Goal: Task Accomplishment & Management: Use online tool/utility

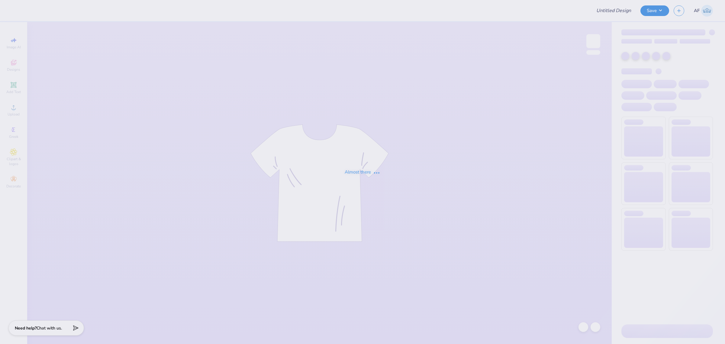
type input "TKE Rush Fall 2025"
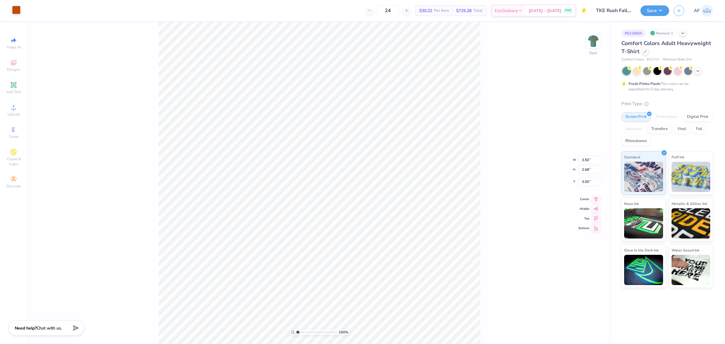
click at [16, 10] on div at bounding box center [16, 10] width 8 height 8
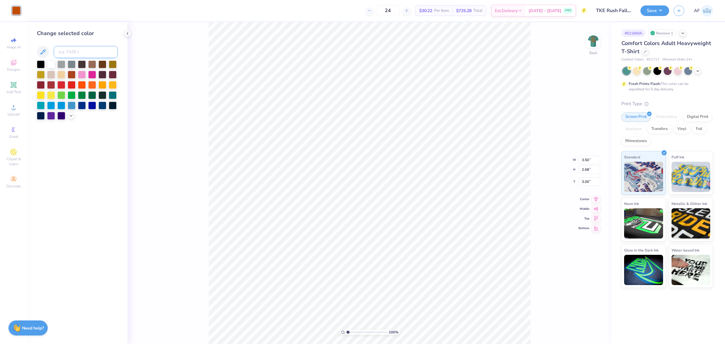
click at [84, 53] on input at bounding box center [86, 52] width 64 height 12
type input "123"
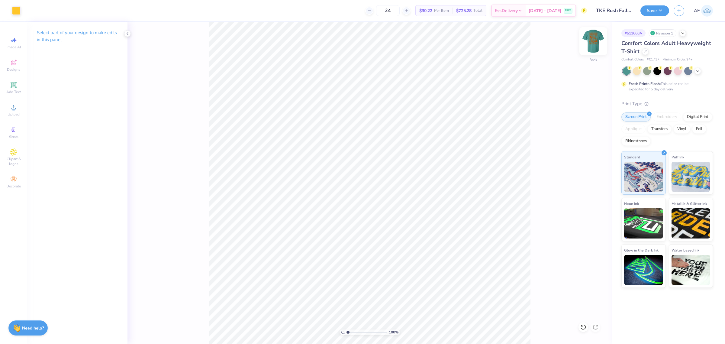
click at [594, 38] on img at bounding box center [593, 41] width 24 height 24
click at [581, 156] on input "11.08" at bounding box center [589, 160] width 22 height 8
click at [13, 13] on div at bounding box center [16, 10] width 8 height 8
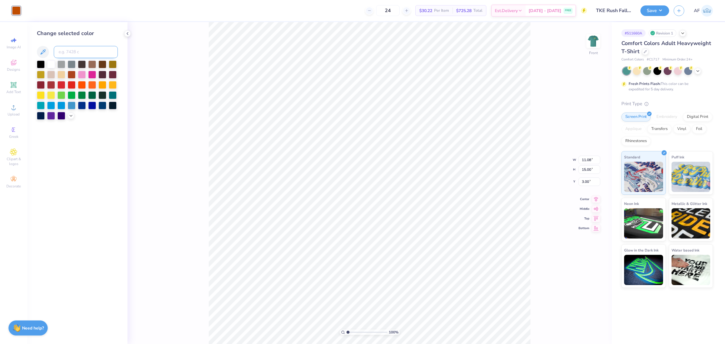
click at [70, 51] on input at bounding box center [86, 52] width 64 height 12
type input "123"
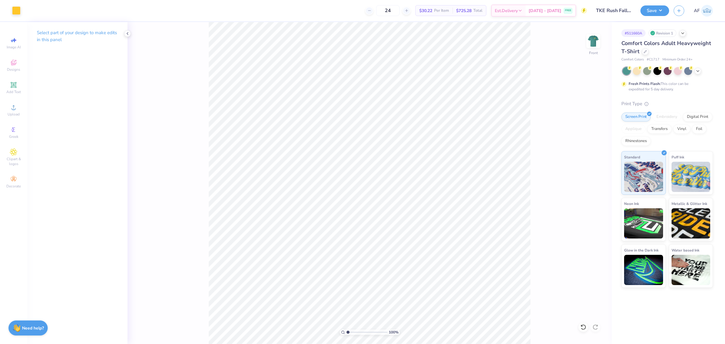
click at [203, 248] on div "100 % Front" at bounding box center [369, 183] width 484 height 322
type input "1"
click at [588, 40] on img at bounding box center [593, 41] width 24 height 24
click at [589, 43] on img at bounding box center [593, 41] width 24 height 24
click at [596, 37] on img at bounding box center [593, 41] width 24 height 24
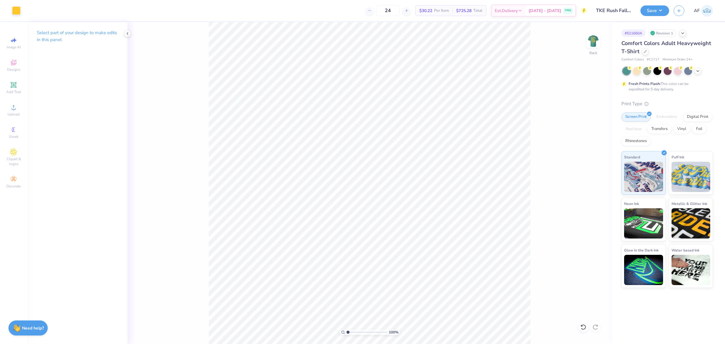
click at [596, 37] on img at bounding box center [593, 41] width 12 height 12
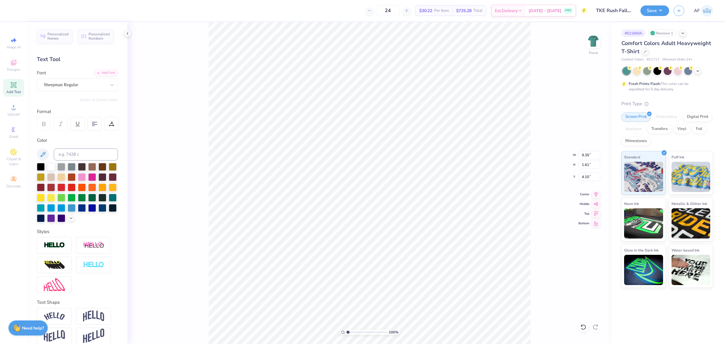
scroll to position [6, 1]
type textarea "FALL 2025"
type input "3.49252622829344"
type input "4.15"
click at [598, 194] on icon at bounding box center [596, 193] width 8 height 7
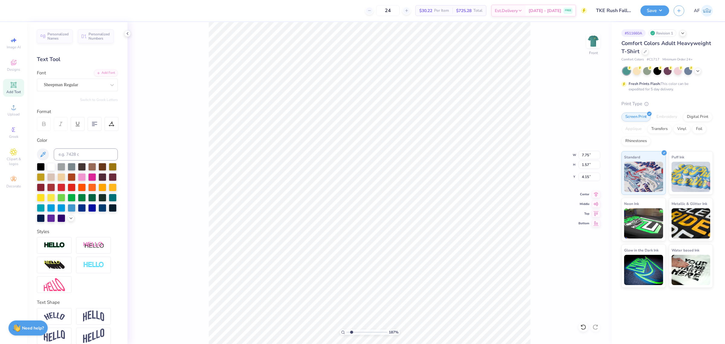
scroll to position [6, 1]
type input "1.86883017641878"
type textarea "FALL"
type input "1.86883017641878"
type textarea "FALL"
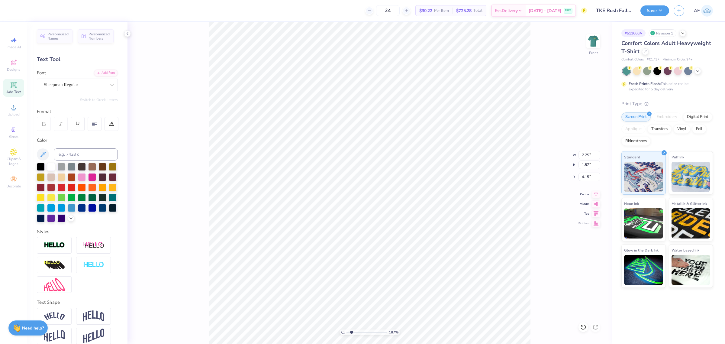
scroll to position [6, 1]
type input "5.29890623946551"
type input "4.11"
click at [593, 43] on img at bounding box center [593, 41] width 24 height 24
click at [591, 41] on img at bounding box center [593, 41] width 24 height 24
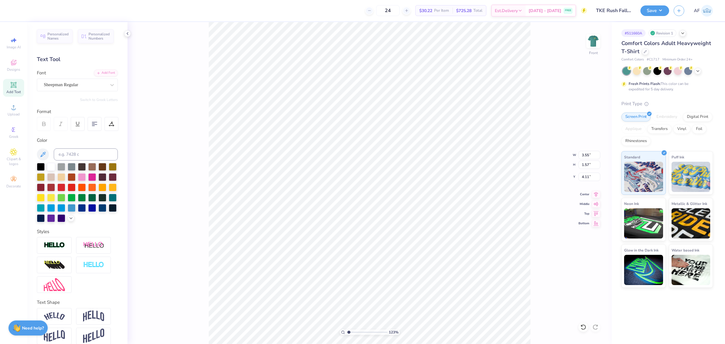
click at [207, 191] on div "123 % Front W 3.55 3.55 " H 1.57 1.57 " Y 4.11 4.11 " Center Middle Top Bottom" at bounding box center [369, 183] width 484 height 322
type input "1.23175200926507"
type input "4.49"
type input "1.23175200926507"
type input "6.63"
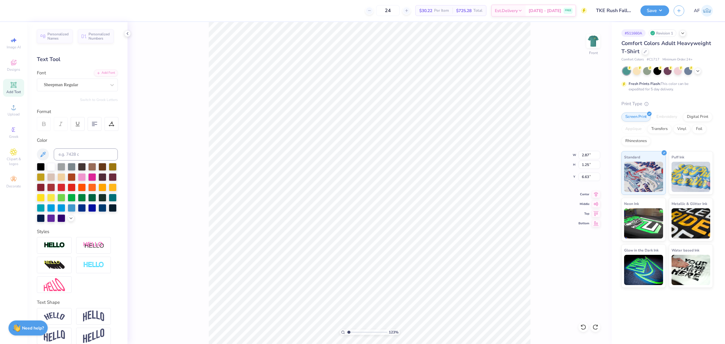
scroll to position [6, 1]
click at [596, 41] on img at bounding box center [593, 41] width 24 height 24
click at [566, 113] on div "123 % Back W 3.50 3.50 " H 2.68 2.68 " Y 3.00 3.00 " Center Middle Top Bottom" at bounding box center [369, 183] width 484 height 322
click at [662, 9] on button "Save" at bounding box center [654, 10] width 29 height 11
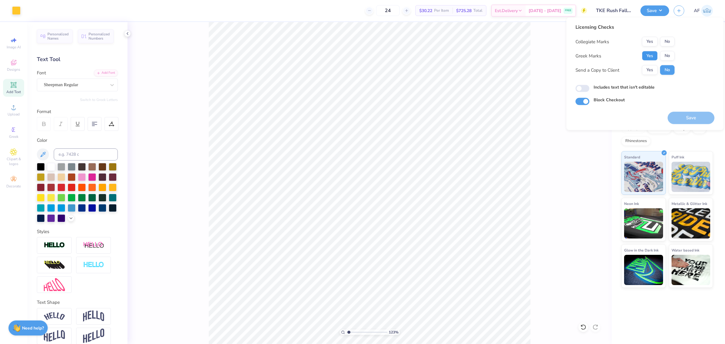
click at [651, 58] on button "Yes" at bounding box center [650, 56] width 16 height 10
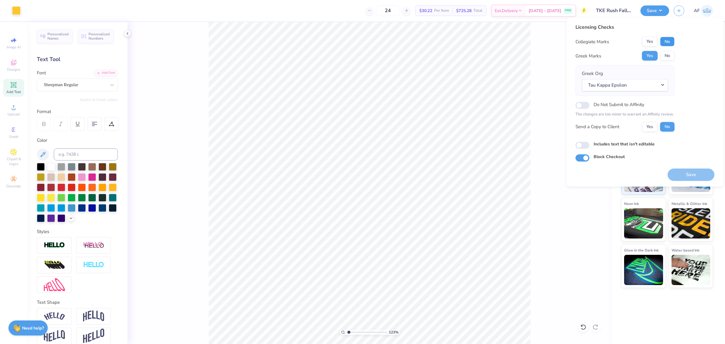
click at [665, 41] on button "No" at bounding box center [667, 42] width 14 height 10
click at [646, 124] on button "Yes" at bounding box center [650, 127] width 16 height 10
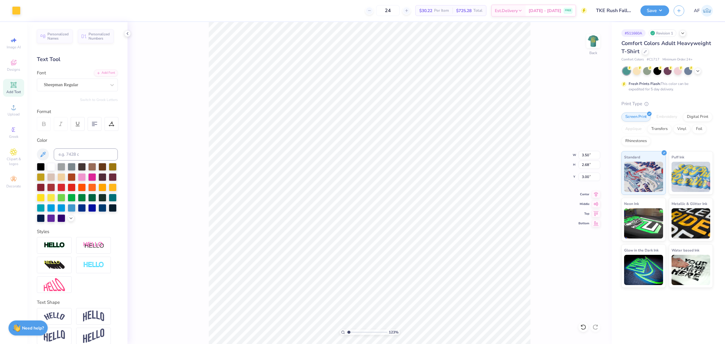
click at [604, 44] on div "123 % Back W 3.50 3.50 " H 2.68 2.68 " Y 3.00 3.00 " Center Middle Top Bottom" at bounding box center [369, 183] width 484 height 322
click at [598, 43] on img at bounding box center [593, 41] width 24 height 24
click at [662, 8] on button "Save" at bounding box center [654, 10] width 29 height 11
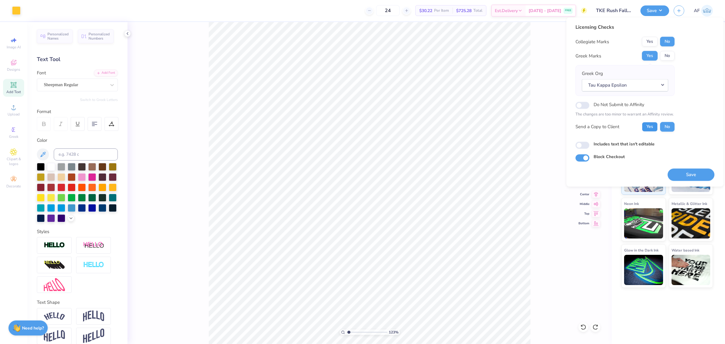
click at [648, 128] on button "Yes" at bounding box center [650, 127] width 16 height 10
click at [689, 170] on button "Save" at bounding box center [690, 174] width 47 height 12
click at [620, 59] on div "Greek Marks Yes No" at bounding box center [624, 56] width 99 height 10
type input "1.23175200926507"
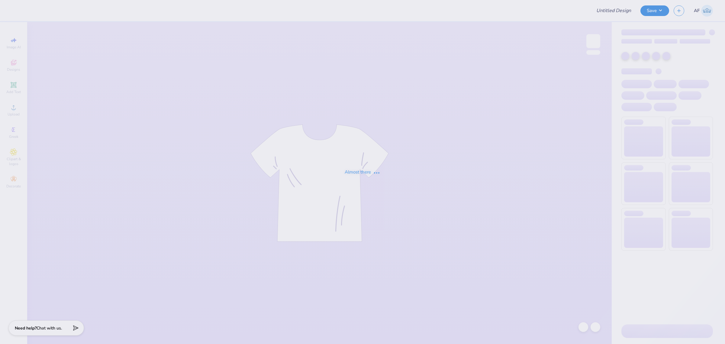
type input "Possible merch"
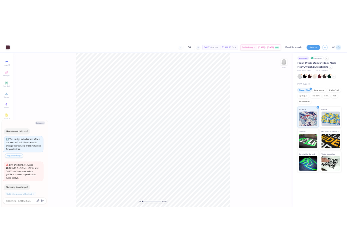
scroll to position [17, 0]
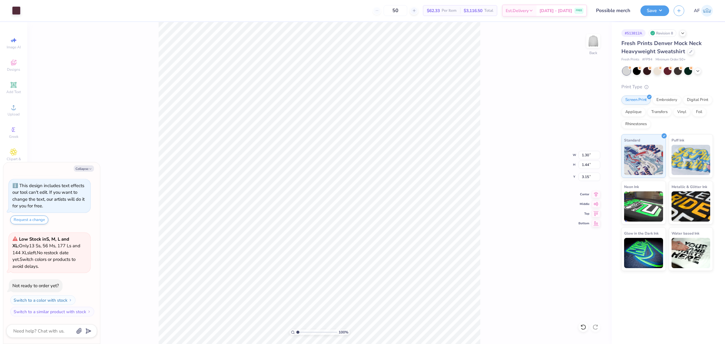
type textarea "x"
type input "6.48"
type textarea "x"
type input "1.46"
type input "1.73"
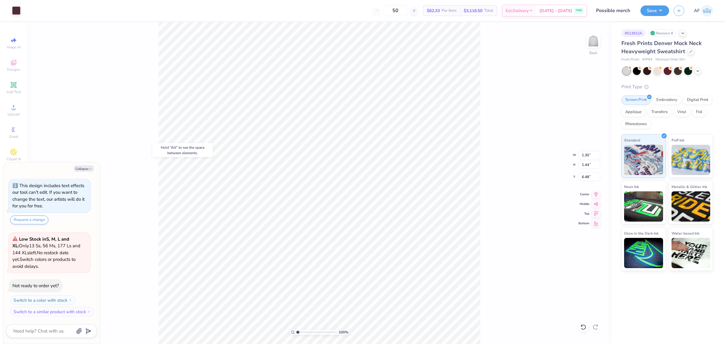
type input "3.71"
type textarea "x"
type input "6.73"
type textarea "x"
type input "6.48"
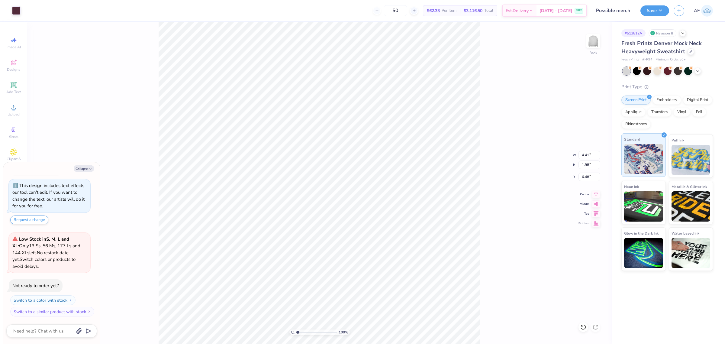
type textarea "x"
type input "3.20"
drag, startPoint x: 338, startPoint y: 9, endPoint x: 354, endPoint y: 18, distance: 18.9
click at [354, 18] on div "50 N/A Per Item N/A Total Est. Delivery N/A FREE" at bounding box center [302, 10] width 570 height 21
click at [14, 113] on span "Upload" at bounding box center [14, 114] width 12 height 5
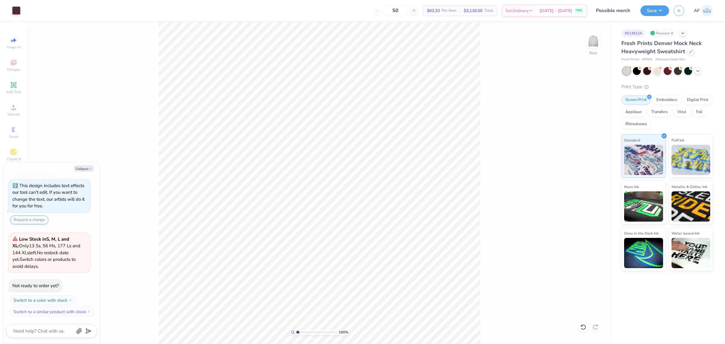
type textarea "x"
click at [590, 156] on input "14.62" at bounding box center [589, 155] width 22 height 8
type input "12"
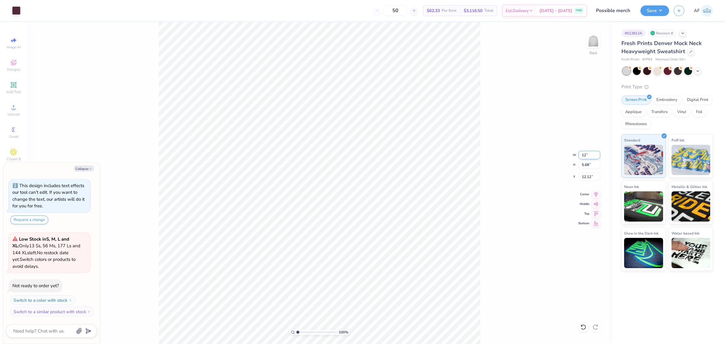
type textarea "x"
type input "12.00"
type input "4.66"
type input "12.62"
type textarea "x"
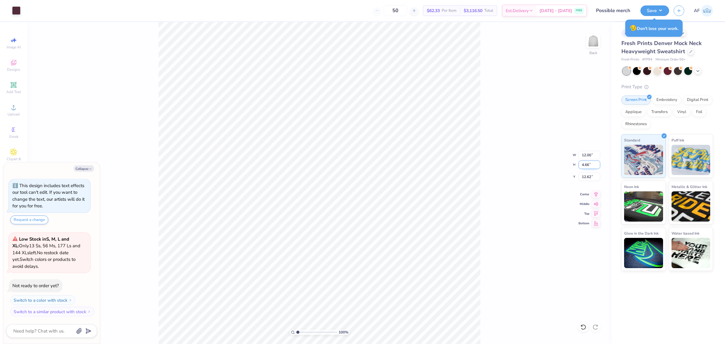
click at [585, 168] on input "4.66" at bounding box center [589, 164] width 22 height 8
click at [585, 175] on input "12.62" at bounding box center [589, 176] width 22 height 8
type input "3"
type textarea "x"
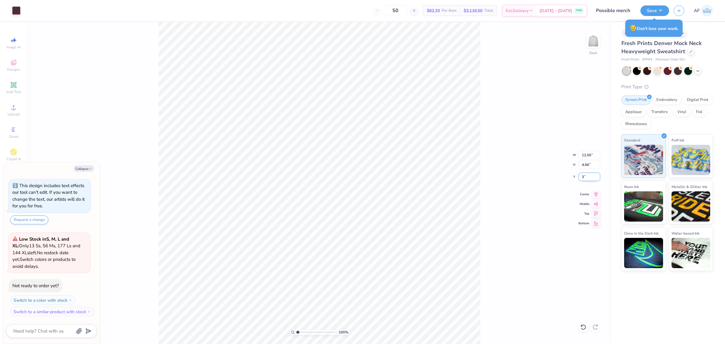
type input "3.00"
click at [582, 149] on div "100 % Back W 12.00 12.00 " H 4.66 4.66 " Y 3.00 3.00 " Center Middle Top Bottom" at bounding box center [319, 183] width 584 height 322
click at [582, 149] on div "100 % Back W 12.00 H 4.66 Y 3.00 Center Middle Top Bottom" at bounding box center [319, 183] width 584 height 322
click at [594, 195] on icon at bounding box center [596, 193] width 8 height 7
type textarea "x"
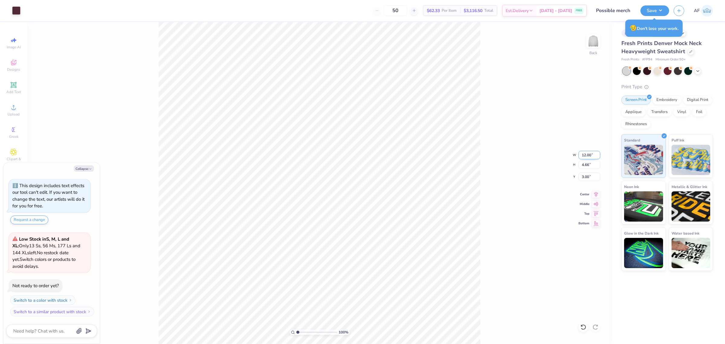
click at [587, 156] on input "12.00" at bounding box center [589, 155] width 22 height 8
type input "9"
type textarea "x"
type input "9.00"
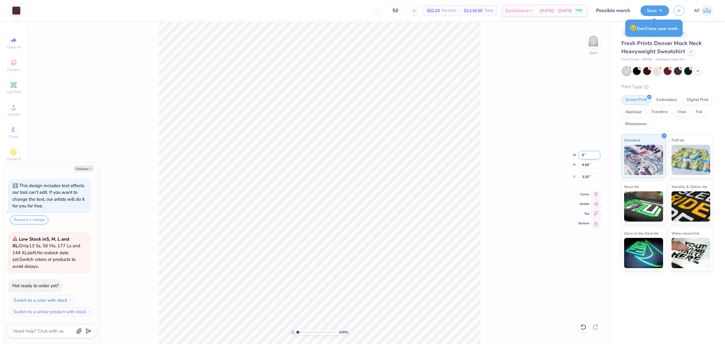
type input "3.50"
click at [585, 177] on input "3.58" at bounding box center [589, 176] width 22 height 8
type input "3"
type textarea "x"
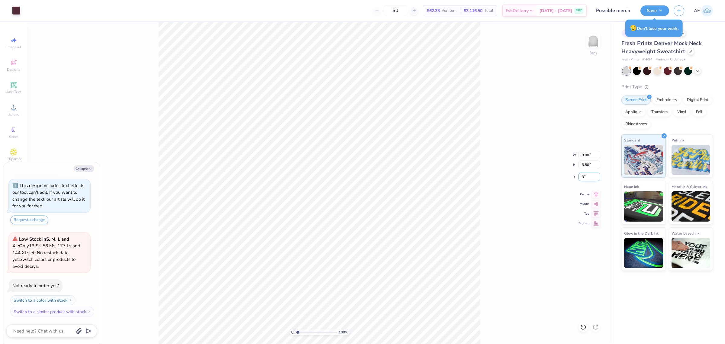
type input "3.00"
click at [661, 13] on button "Save" at bounding box center [654, 10] width 29 height 11
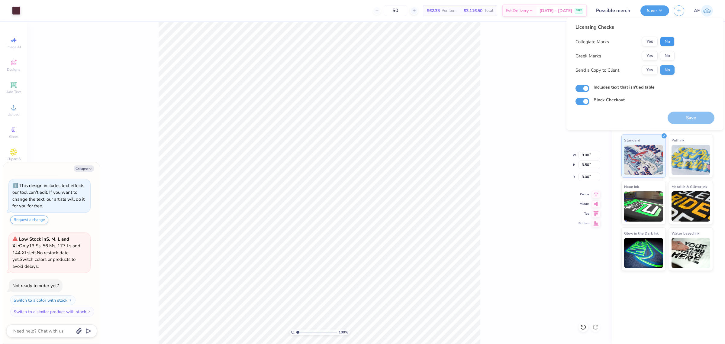
click at [668, 41] on button "No" at bounding box center [667, 42] width 14 height 10
click at [653, 55] on button "Yes" at bounding box center [650, 56] width 16 height 10
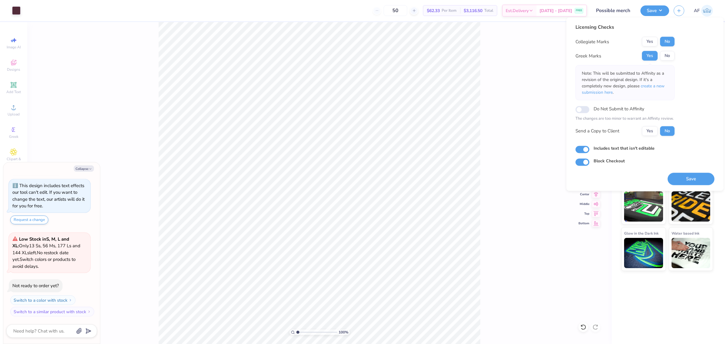
click at [643, 136] on div "Licensing Checks Collegiate Marks Yes No Greek Marks Yes No Note: This will be …" at bounding box center [624, 82] width 99 height 117
click at [646, 132] on button "Yes" at bounding box center [650, 131] width 16 height 10
click at [687, 178] on button "Save" at bounding box center [690, 178] width 47 height 12
type textarea "x"
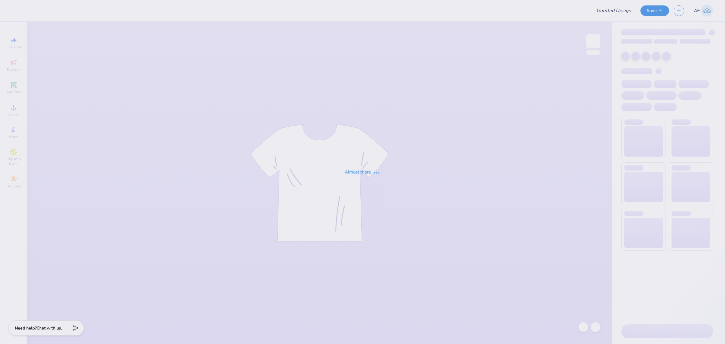
type input "[PERSON_NAME] : [GEOGRAPHIC_DATA][PERSON_NAME]"
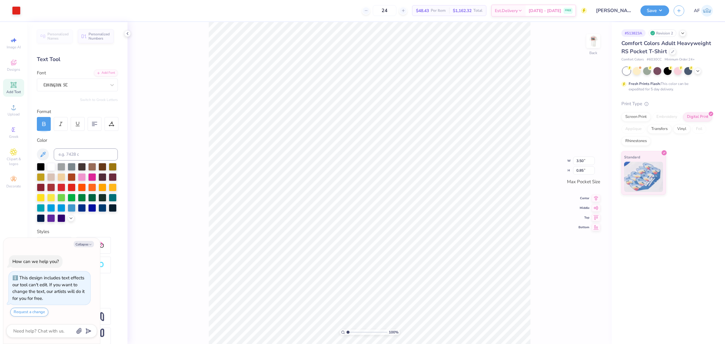
type textarea "x"
click at [72, 154] on input at bounding box center [86, 154] width 64 height 12
type input "7688"
type textarea "x"
type input "3.44"
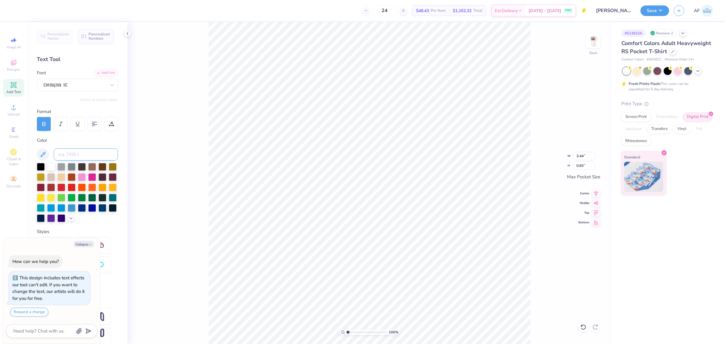
type input "0.83"
click at [591, 44] on img at bounding box center [593, 41] width 24 height 24
click at [63, 85] on div at bounding box center [74, 84] width 63 height 9
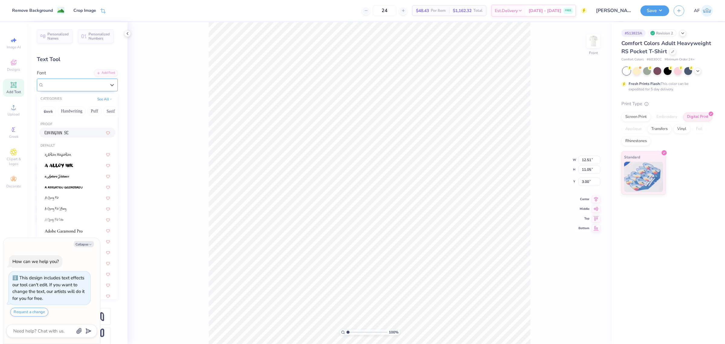
click at [63, 85] on img at bounding box center [56, 85] width 24 height 4
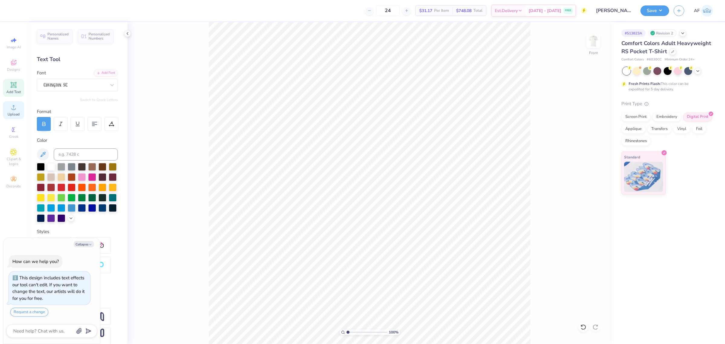
click at [10, 111] on icon at bounding box center [13, 107] width 7 height 7
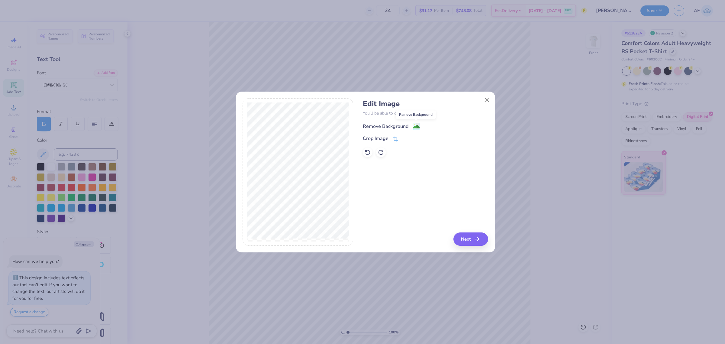
click at [417, 125] on image at bounding box center [416, 126] width 7 height 7
click at [485, 99] on button "Close" at bounding box center [486, 99] width 11 height 11
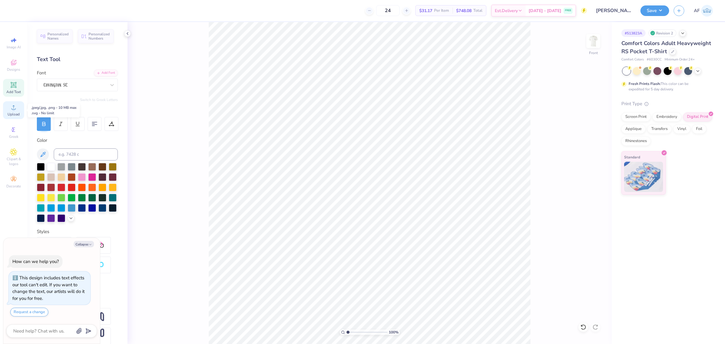
click at [12, 111] on icon at bounding box center [13, 107] width 7 height 7
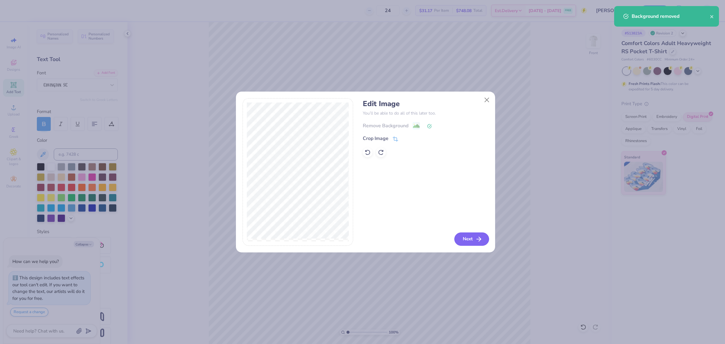
click at [470, 238] on button "Next" at bounding box center [471, 238] width 35 height 13
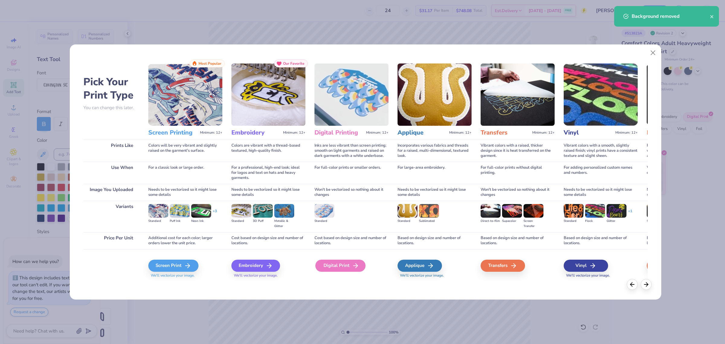
click at [341, 265] on div "Digital Print" at bounding box center [340, 265] width 50 height 12
type textarea "x"
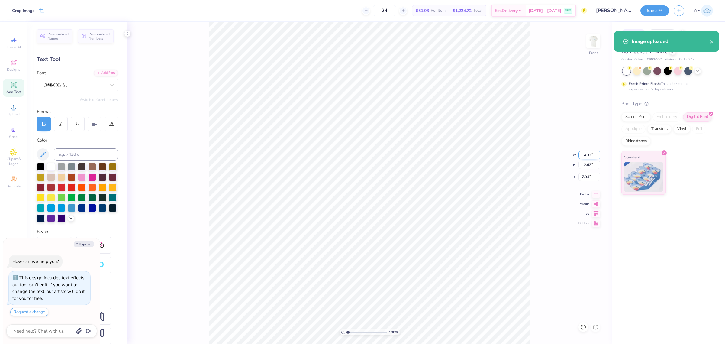
click at [585, 156] on input "14.32" at bounding box center [589, 155] width 22 height 8
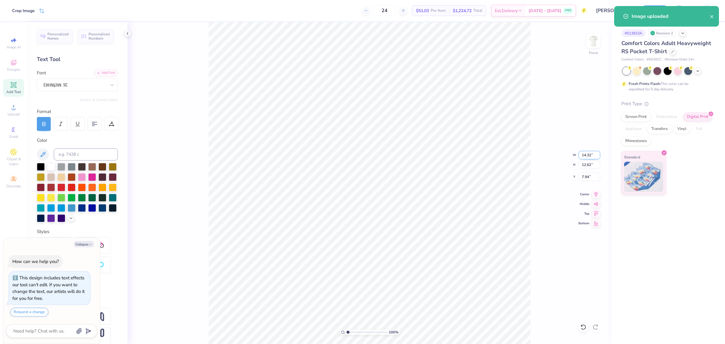
click at [585, 156] on input "14.32" at bounding box center [589, 155] width 22 height 8
type input "12.5"
type textarea "x"
type input "12.50"
type textarea "x"
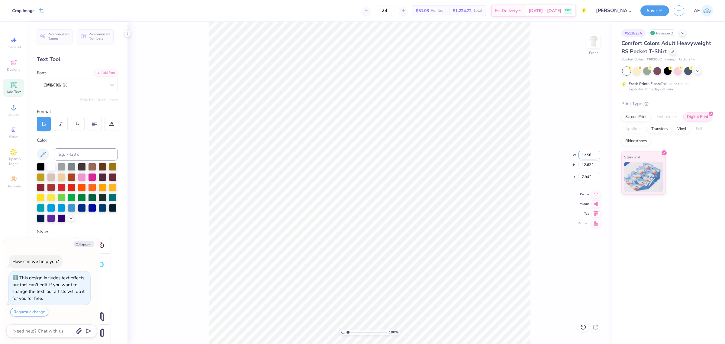
type input "11.02"
click at [588, 178] on input "8.74" at bounding box center [589, 176] width 22 height 8
type input "3"
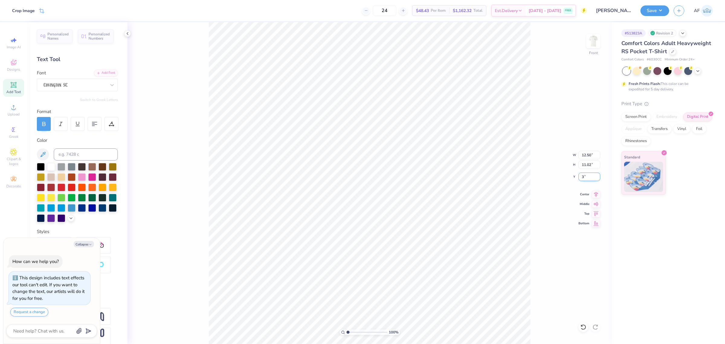
type textarea "x"
type input "3.00"
type textarea "x"
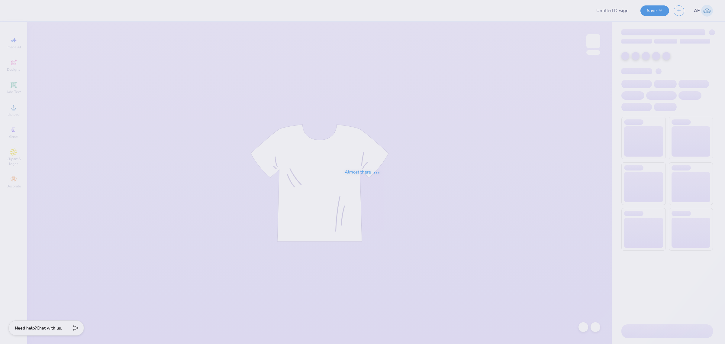
type input "[PERSON_NAME] : [GEOGRAPHIC_DATA][PERSON_NAME]"
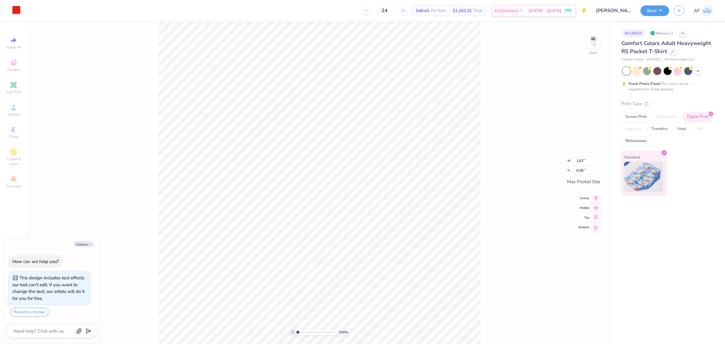
click at [18, 11] on div at bounding box center [16, 10] width 8 height 8
type textarea "x"
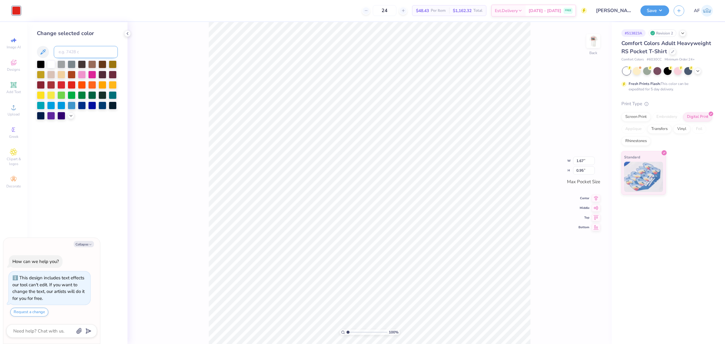
click at [81, 52] on input at bounding box center [86, 52] width 64 height 12
type input "7688"
type textarea "x"
click at [168, 189] on div "100 % Back W 1.67 1.67 " H 0.95 0.95 " Max Pocket Size Center Middle Top Bottom" at bounding box center [369, 183] width 484 height 322
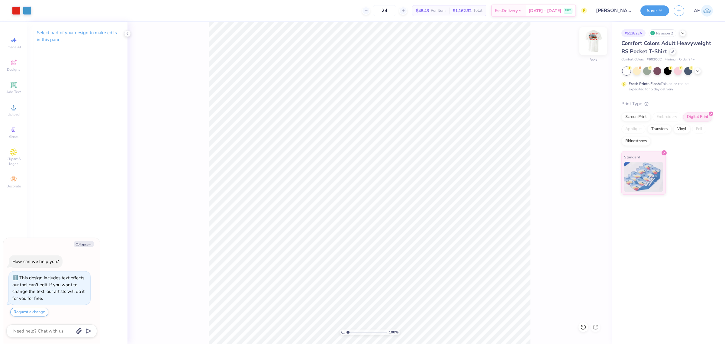
click at [589, 42] on img at bounding box center [593, 41] width 24 height 24
click at [14, 113] on span "Upload" at bounding box center [14, 114] width 12 height 5
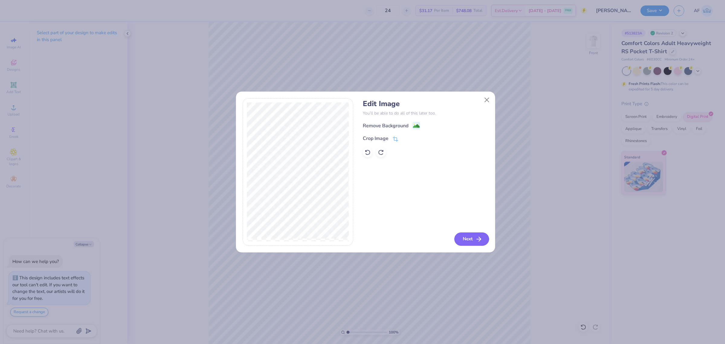
click at [471, 240] on button "Next" at bounding box center [471, 238] width 35 height 13
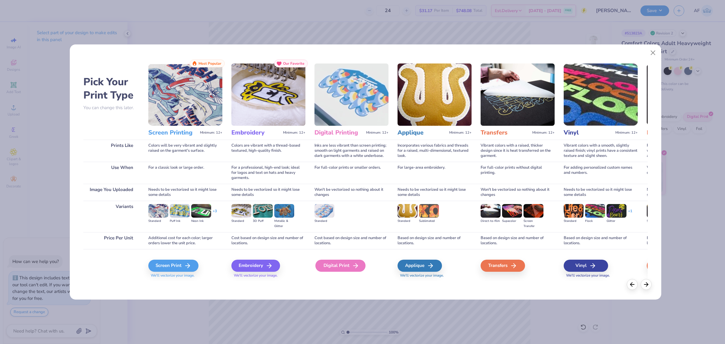
click at [330, 263] on div "Digital Print" at bounding box center [340, 265] width 50 height 12
type textarea "x"
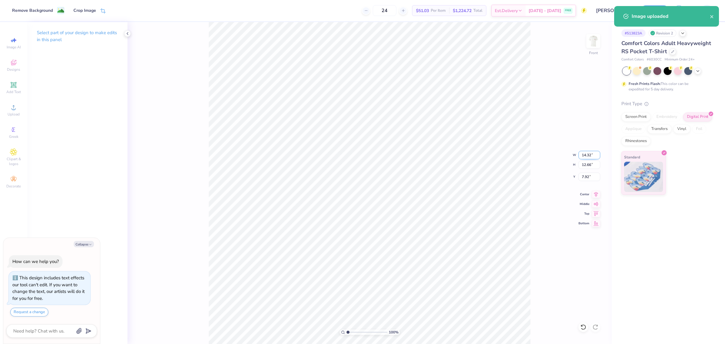
click at [586, 151] on input "14.32" at bounding box center [589, 155] width 22 height 8
type input "12.5"
type textarea "x"
type input "12.50"
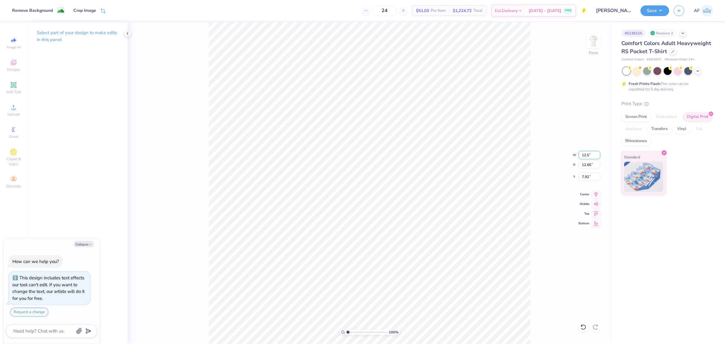
type input "11.05"
click at [579, 178] on input "8.73" at bounding box center [589, 176] width 22 height 8
type input "3"
type textarea "x"
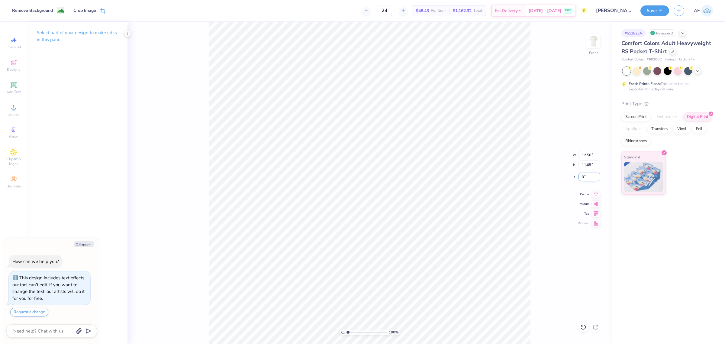
type input "3.00"
click at [597, 193] on icon at bounding box center [596, 193] width 8 height 7
click at [590, 44] on img at bounding box center [593, 41] width 24 height 24
click at [589, 43] on img at bounding box center [593, 41] width 24 height 24
click at [663, 12] on button "Save" at bounding box center [654, 10] width 29 height 11
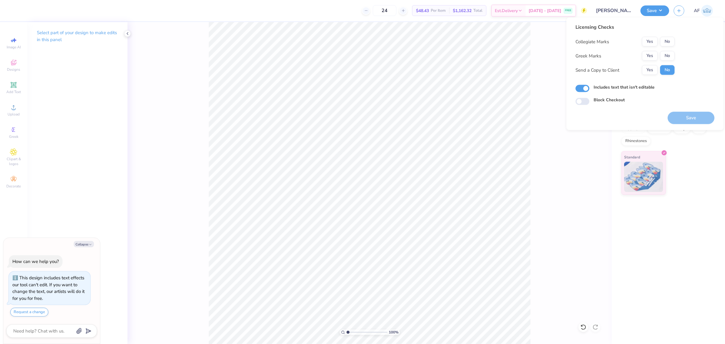
click at [647, 50] on div "Collegiate Marks Yes No Greek Marks Yes No Send a Copy to Client Yes No" at bounding box center [624, 56] width 99 height 38
click at [646, 56] on button "Yes" at bounding box center [650, 56] width 16 height 10
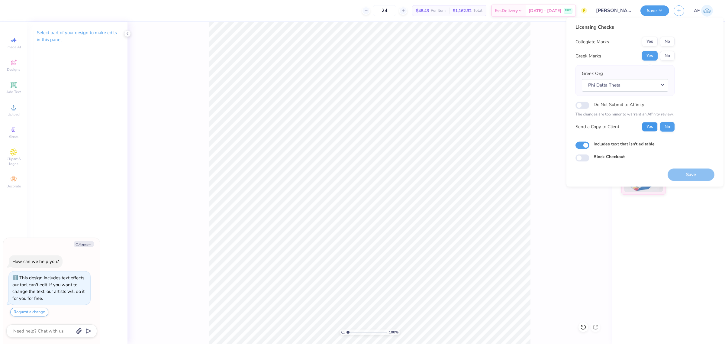
click at [647, 127] on button "Yes" at bounding box center [650, 127] width 16 height 10
click at [665, 40] on button "No" at bounding box center [667, 42] width 14 height 10
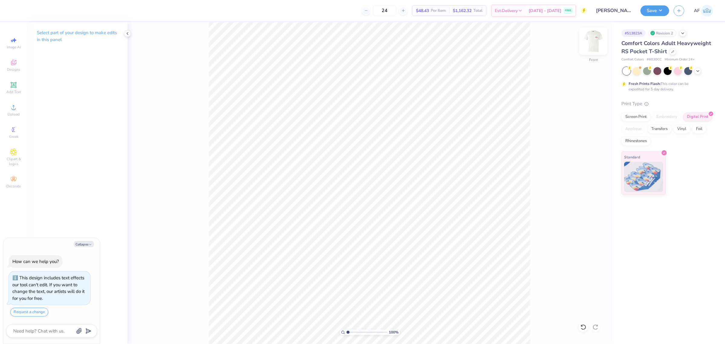
click at [589, 40] on img at bounding box center [593, 41] width 24 height 24
click at [663, 10] on button "Save" at bounding box center [654, 10] width 29 height 11
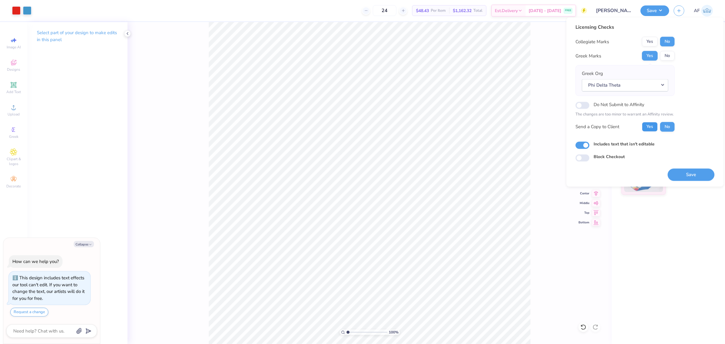
click at [647, 124] on button "Yes" at bounding box center [650, 127] width 16 height 10
click at [683, 172] on button "Save" at bounding box center [690, 174] width 47 height 12
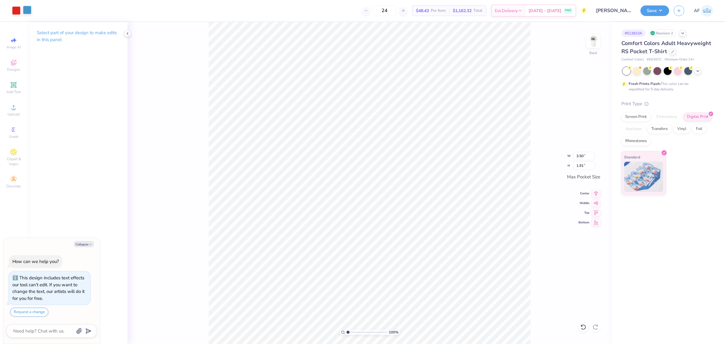
type textarea "x"
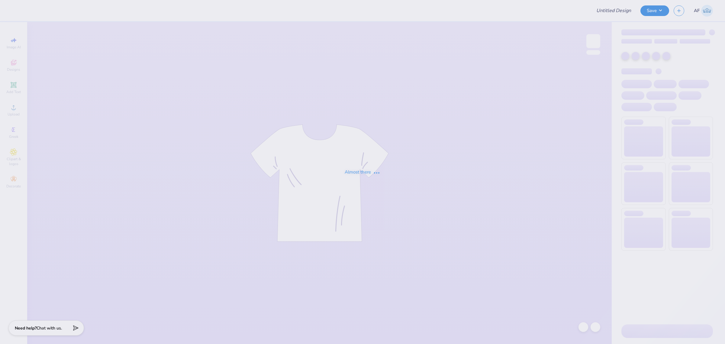
type input "Panhellenic Fall 2025 design 1.2"
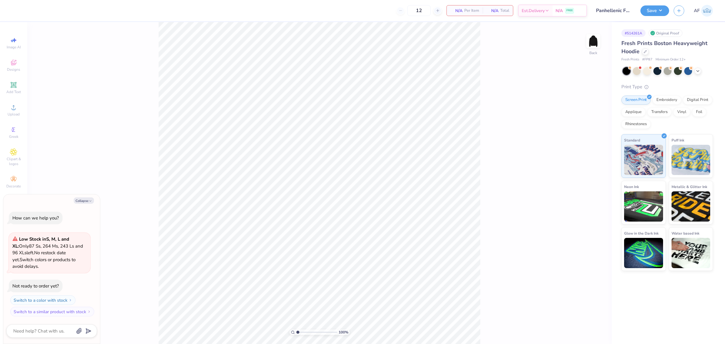
type textarea "x"
click at [9, 113] on span "Upload" at bounding box center [14, 114] width 12 height 5
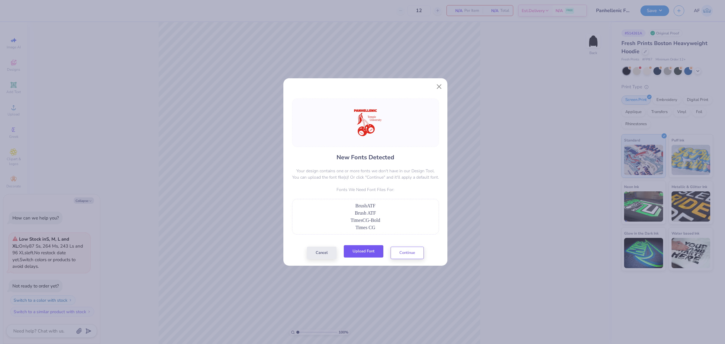
click at [363, 254] on button "Upload Font" at bounding box center [364, 251] width 40 height 12
click at [365, 251] on button "Upload Font" at bounding box center [364, 251] width 40 height 12
click at [365, 254] on button "Upload Font" at bounding box center [364, 251] width 40 height 12
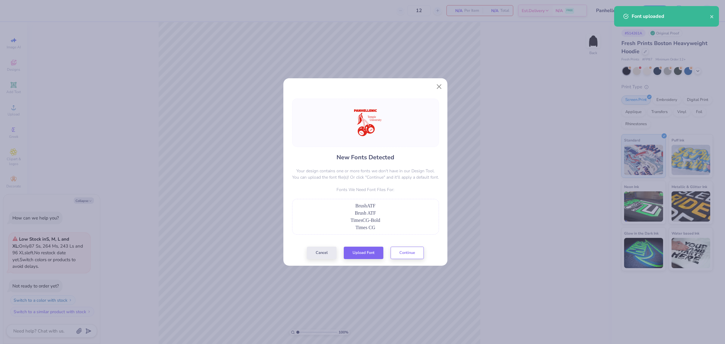
click at [361, 226] on span "Times CG" at bounding box center [365, 227] width 20 height 5
click at [369, 222] on span "TimesCG-Bold" at bounding box center [365, 219] width 30 height 5
click at [438, 86] on button "Close" at bounding box center [438, 86] width 11 height 11
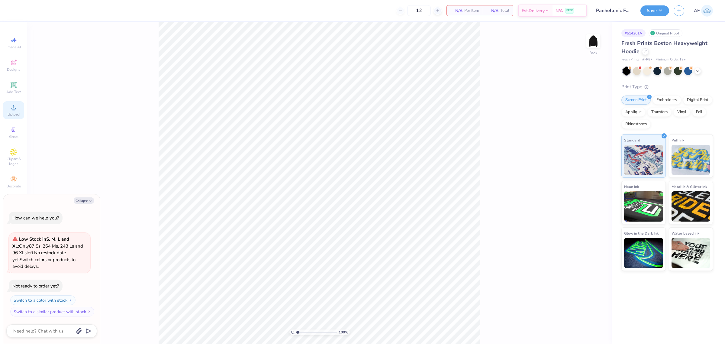
click at [16, 112] on span "Upload" at bounding box center [14, 114] width 12 height 5
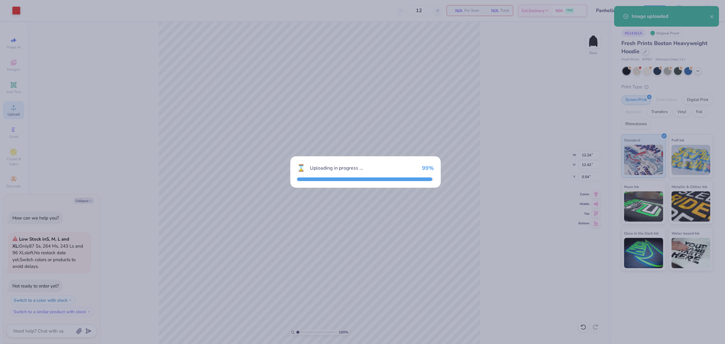
type textarea "x"
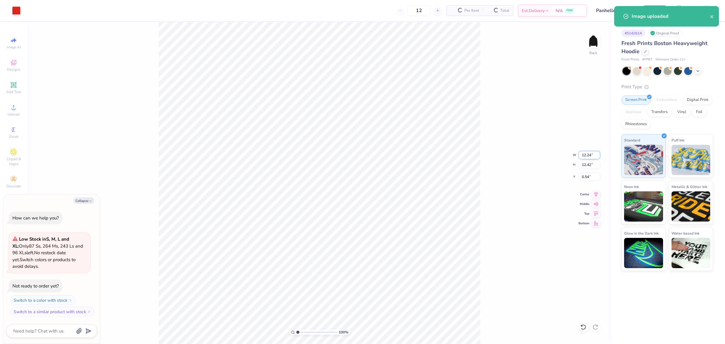
click at [583, 153] on input "12.24" at bounding box center [589, 155] width 22 height 8
type input "12"
type textarea "x"
type input "12.00"
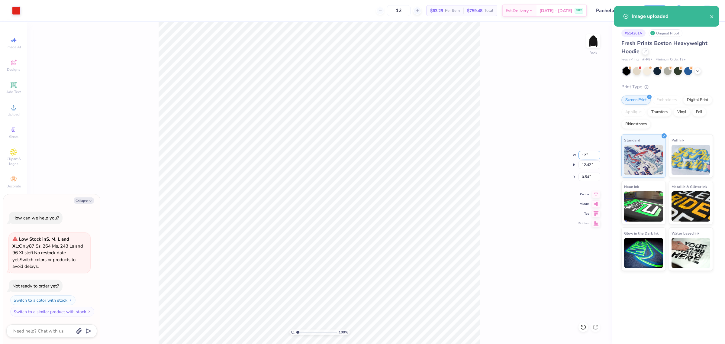
type input "12.18"
type input "0.66"
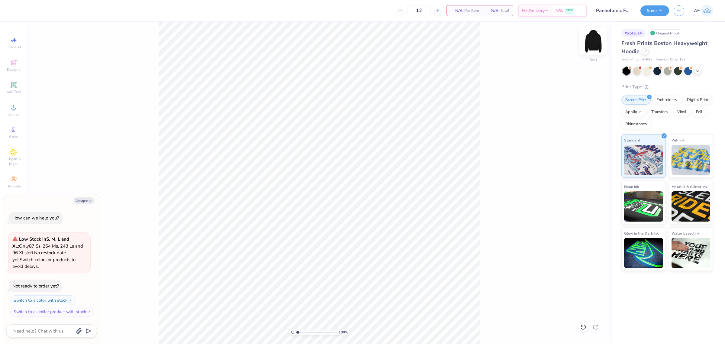
click at [593, 42] on img at bounding box center [593, 41] width 24 height 24
click at [14, 112] on span "Upload" at bounding box center [14, 114] width 12 height 5
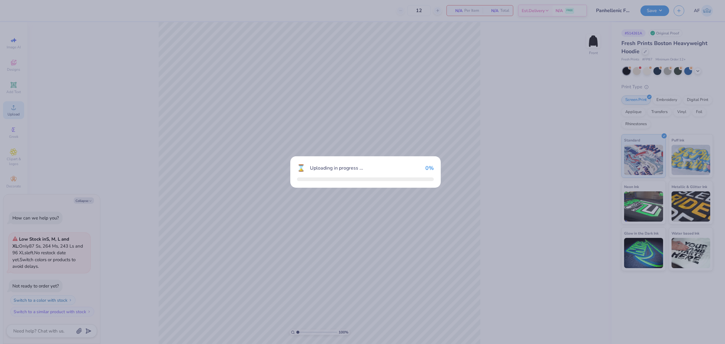
type textarea "x"
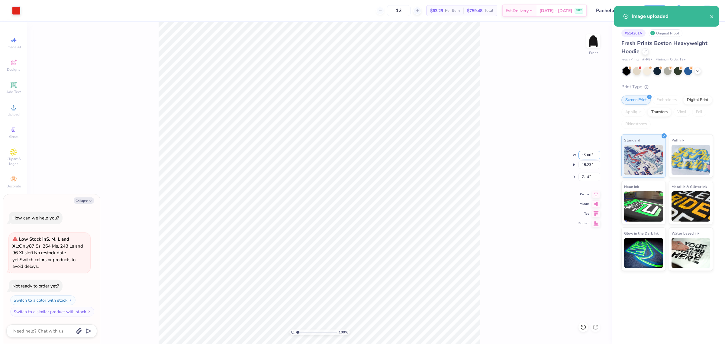
click at [585, 156] on input "15.00" at bounding box center [589, 155] width 22 height 8
type input "12"
type textarea "x"
type input "12.00"
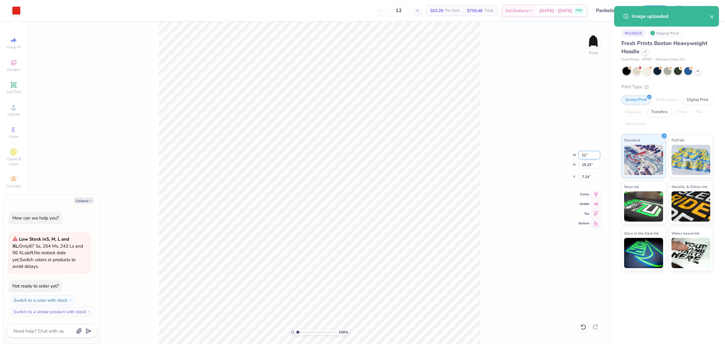
type input "12.18"
click at [580, 179] on input "8.66" at bounding box center [589, 176] width 22 height 8
type input "0"
type textarea "x"
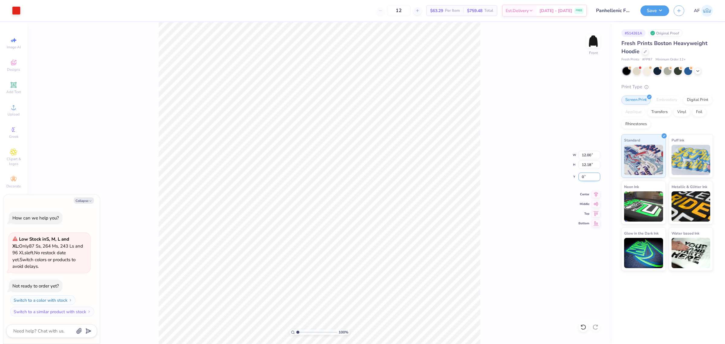
type input "5.00"
click at [486, 201] on div "100 % Front W 12.00 12.00 " H 12.18 12.18 " Y 5.00 5.00 " Center Middle Top Bot…" at bounding box center [319, 183] width 584 height 322
type textarea "x"
click at [584, 156] on input "12.00" at bounding box center [589, 155] width 22 height 8
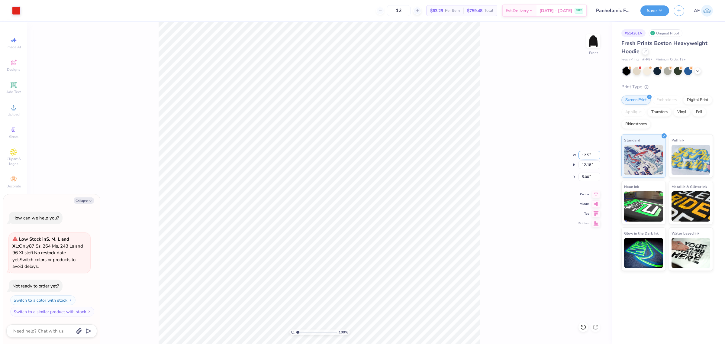
type input "12.5"
type textarea "x"
type input "12.50"
type input "12.69"
click at [584, 156] on input "12.50" at bounding box center [589, 155] width 22 height 8
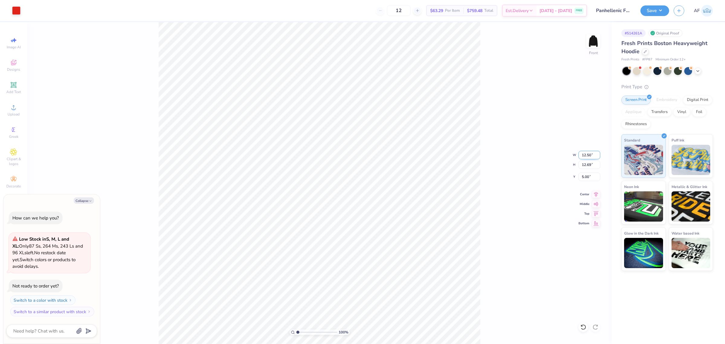
click at [584, 156] on input "12.50" at bounding box center [589, 155] width 22 height 8
type input "1"
type input "11"
type textarea "x"
type input "11.00"
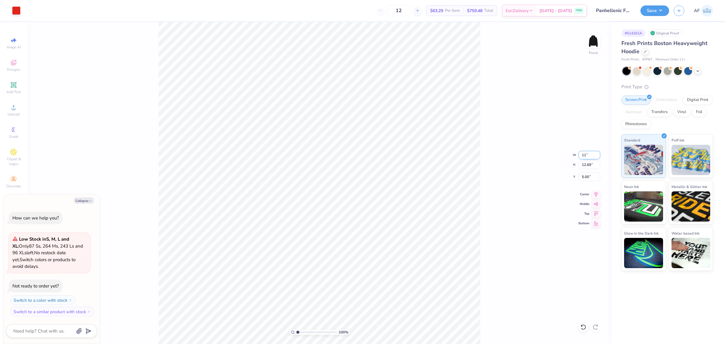
type input "11.17"
type input "5.76"
click at [586, 177] on input "5.76" at bounding box center [589, 176] width 22 height 8
type input ".3"
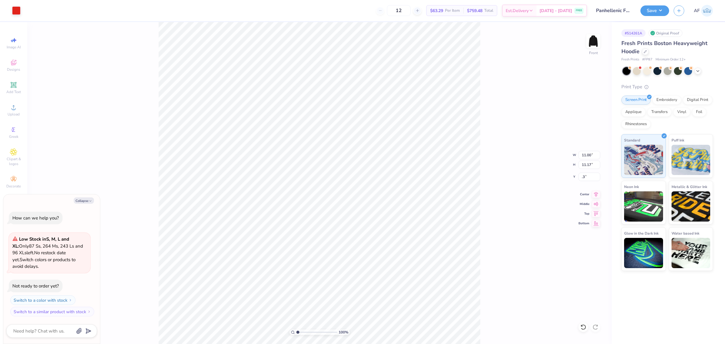
type textarea "x"
type input "5.00"
click at [515, 207] on div "100 % Front W 11.00 11.00 " H 11.17 11.17 " Y 5.00 .3 " Center Middle Top Bottom" at bounding box center [319, 183] width 584 height 322
click at [597, 193] on icon at bounding box center [596, 193] width 8 height 7
type textarea "x"
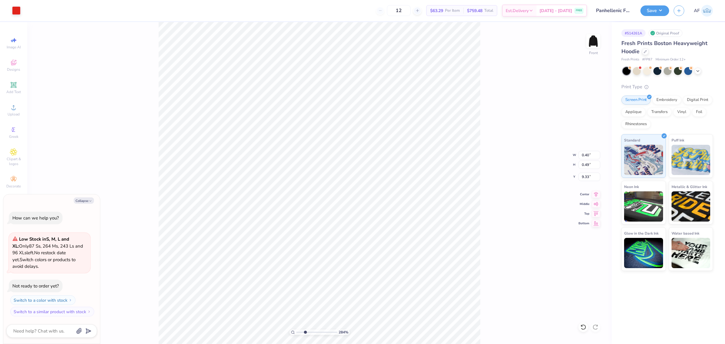
type input "2.8354134614948"
type textarea "x"
type input "2.8354134614948"
type textarea "x"
type input "2.8354134614948"
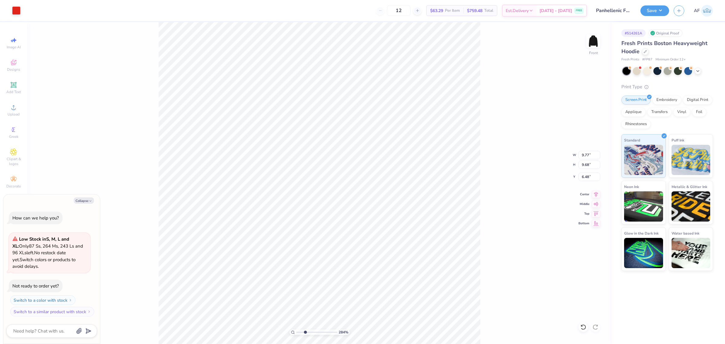
type textarea "x"
type input "2.8354134614948"
type textarea "x"
type input "2.8354134614948"
type textarea "x"
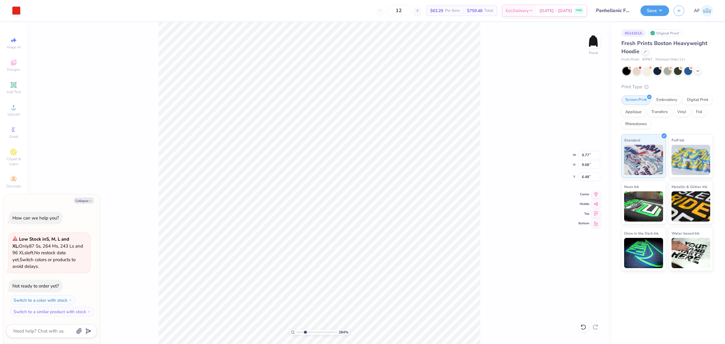
type input "2.8354134614948"
type textarea "x"
type input "2.8354134614948"
type textarea "x"
type input "2.8354134614948"
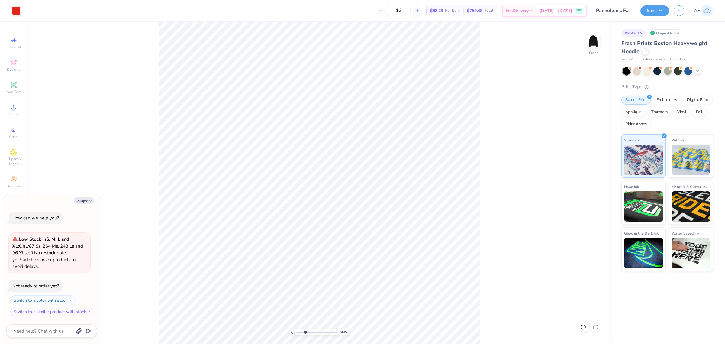
type textarea "x"
type input "2.8354134614948"
type textarea "x"
type input "2.8354134614948"
type textarea "x"
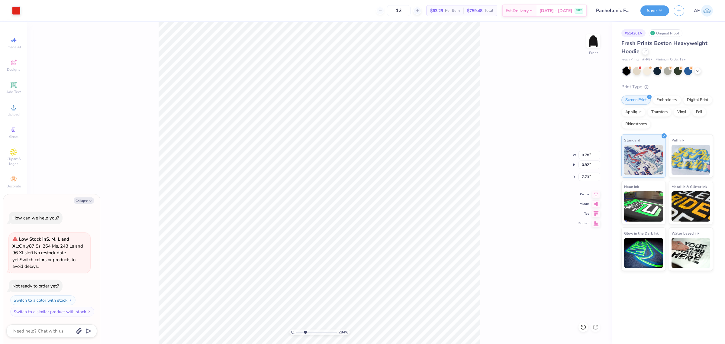
type input "1.06"
type input "2.8354134614948"
type textarea "x"
type input "2.8354134614948"
type textarea "x"
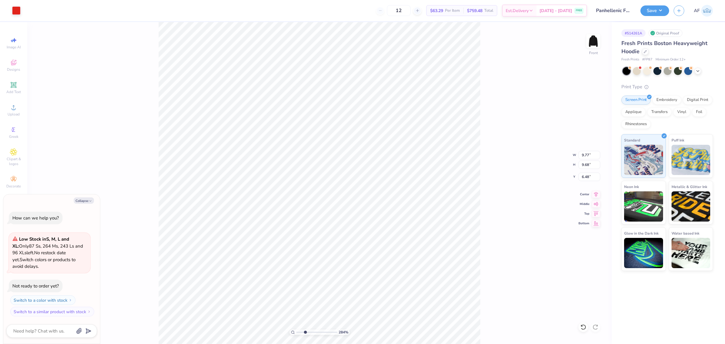
type input "2.8354134614948"
type textarea "x"
type input "2.8354134614948"
type textarea "x"
type input "2.8354134614948"
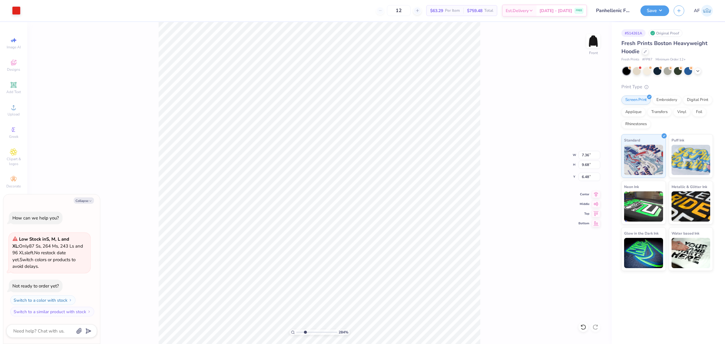
type textarea "x"
type input "2.8354134614948"
type textarea "x"
type input "2.8354134614948"
type textarea "x"
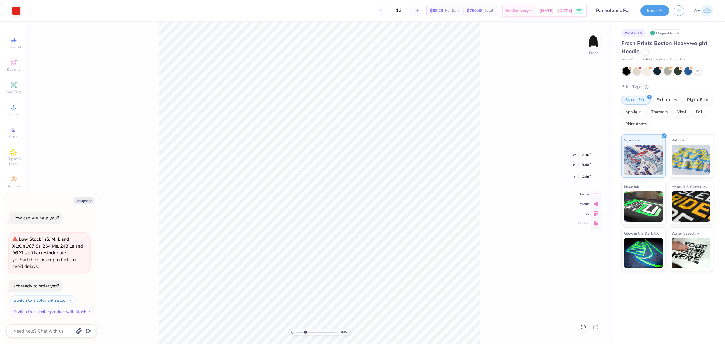
type input "1"
click at [257, 277] on li "Group" at bounding box center [257, 277] width 47 height 12
type textarea "x"
type input "12.51"
click at [358, 261] on li "Group" at bounding box center [359, 264] width 47 height 12
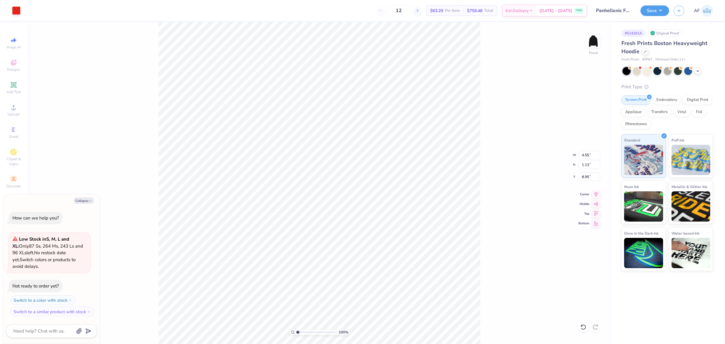
type textarea "x"
type input "3.06"
type input "1.10"
type input "7.73"
click at [346, 255] on li "Group" at bounding box center [350, 256] width 47 height 12
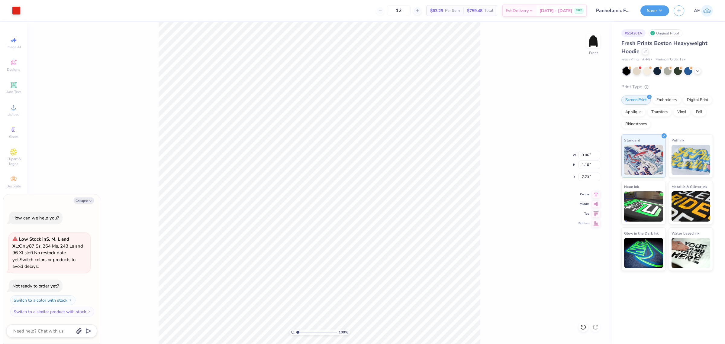
type textarea "x"
type input "7.36"
type input "9.68"
type input "12.51"
type textarea "x"
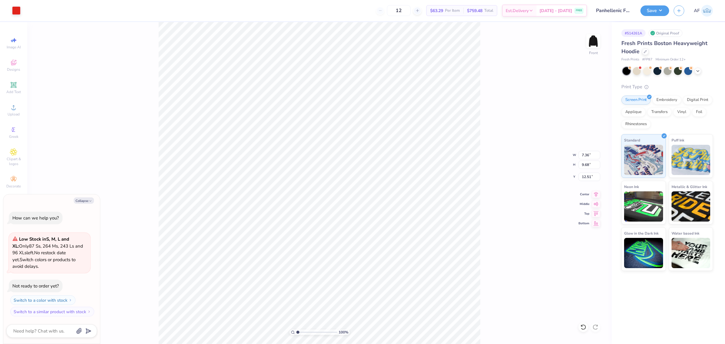
type input "6.67"
type textarea "x"
type input "6.53"
type textarea "x"
type input "1.23175200926507"
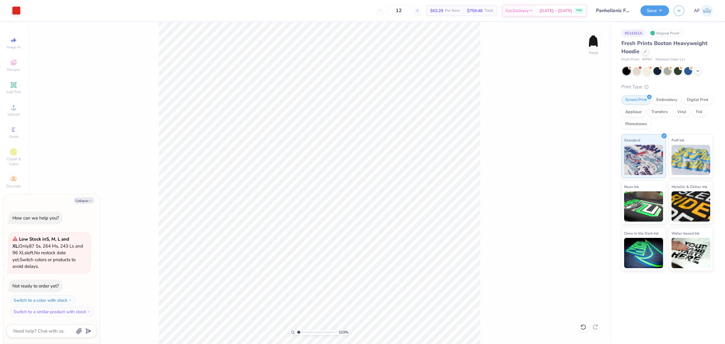
type textarea "x"
type input "1.23175200926507"
type textarea "x"
type input "1.23175200926507"
type textarea "x"
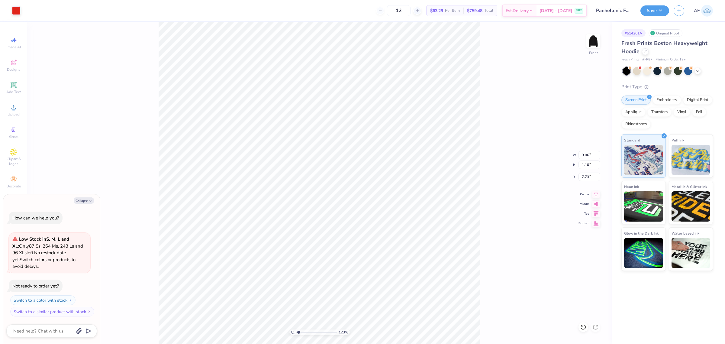
type input "1.23175200926507"
type textarea "x"
type input "7.58"
type input "1.23175200926507"
type textarea "x"
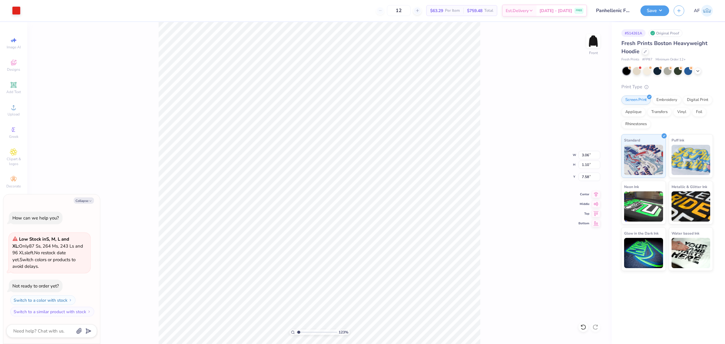
type input "4.55"
type input "1.13"
type input "8.95"
type input "1.23175200926507"
type textarea "x"
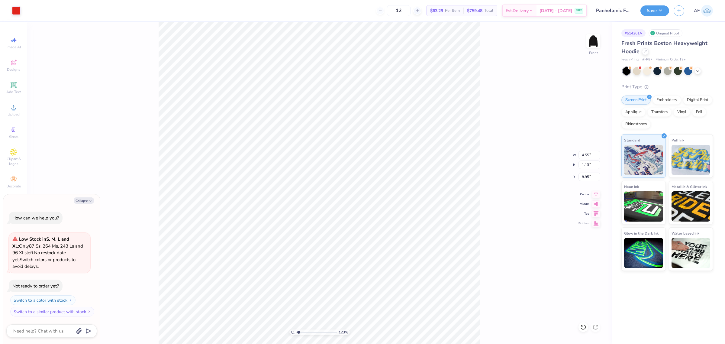
type input "9.21"
type input "1.23175200926507"
type textarea "x"
type input "1.23175200926507"
type textarea "x"
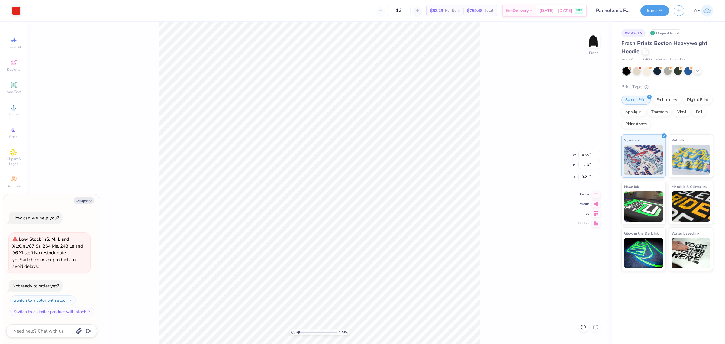
type input "8.95"
type input "1.23175200926507"
type textarea "x"
type input "1.23175200926507"
type textarea "x"
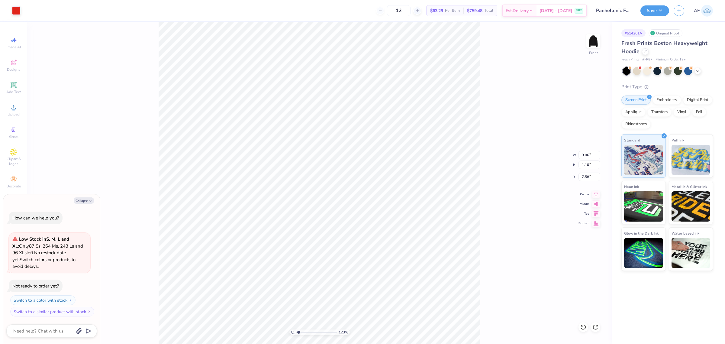
type input "1.23175200926507"
type textarea "x"
type input "1.23175200926507"
type textarea "x"
type input "1.23175200926507"
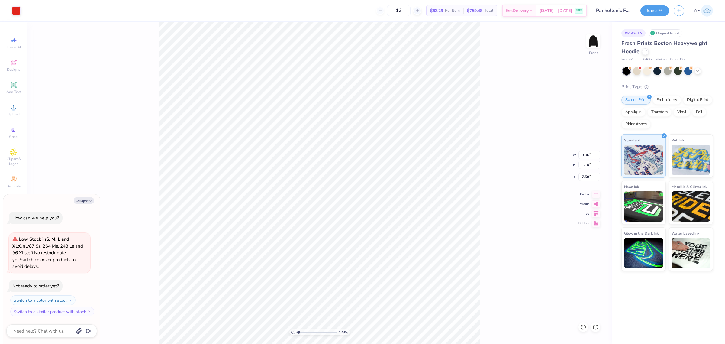
type textarea "x"
type input "1.23175200926507"
type textarea "x"
type input "1.23175200926507"
type textarea "x"
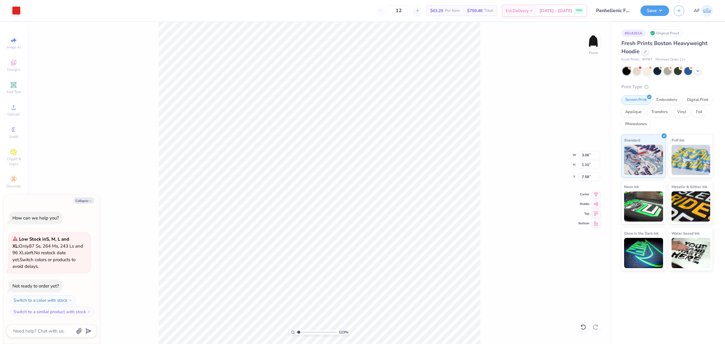
type input "4.55"
type input "1.13"
type input "8.95"
type input "1.23175200926507"
type textarea "x"
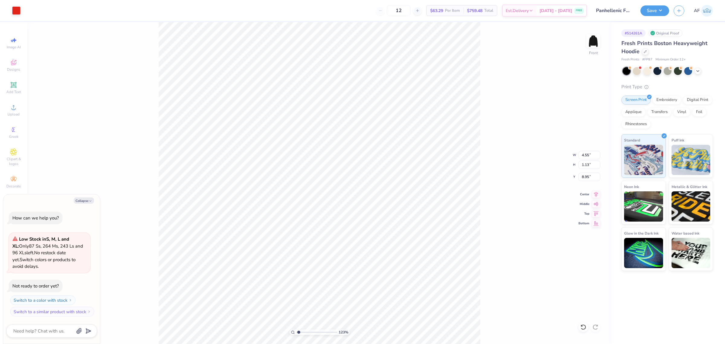
type input "1.23175200926507"
type textarea "x"
type input "2.50"
type input "7.58"
type input "1.23175200926507"
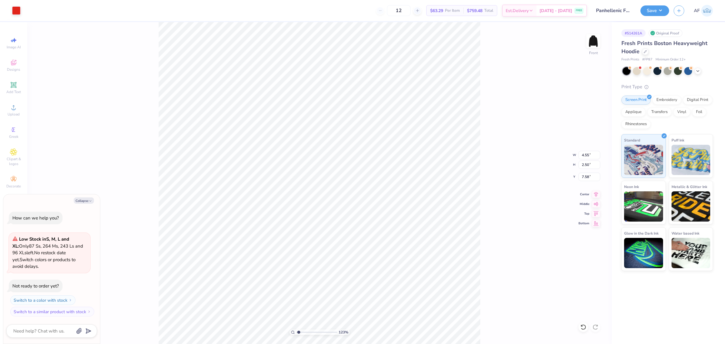
type textarea "x"
type input "1.23175200926507"
type textarea "x"
type input "6.84"
type input "1.23175200926507"
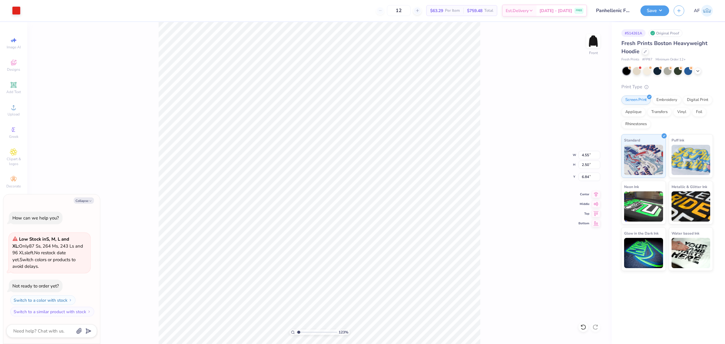
type textarea "x"
type input "1.23175200926507"
type textarea "x"
type input "1.23175200926507"
type textarea "x"
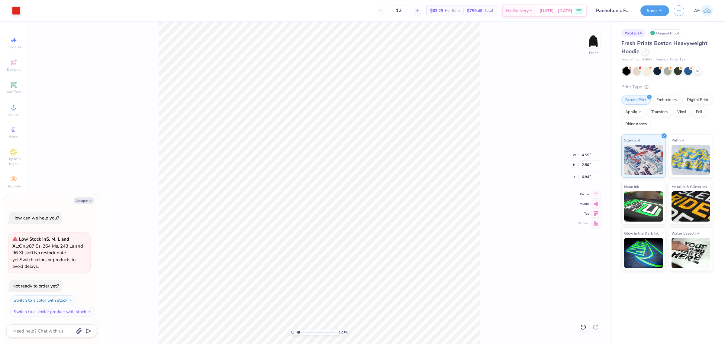
type input "1.23175200926507"
type textarea "x"
type input "8.23"
type input "9.68"
type input "6.53"
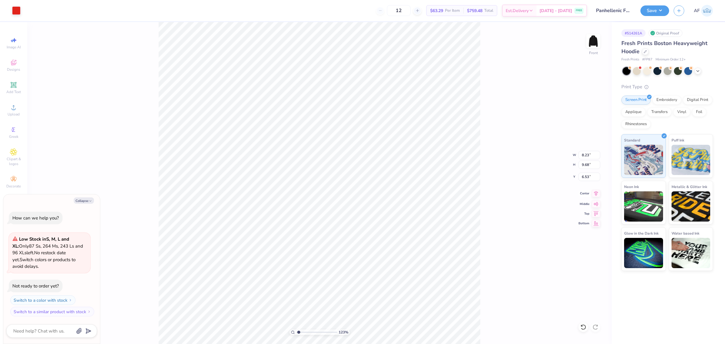
click at [594, 196] on icon at bounding box center [596, 193] width 8 height 7
type input "1.23175200926507"
type textarea "x"
type input "1.23175200926507"
type textarea "x"
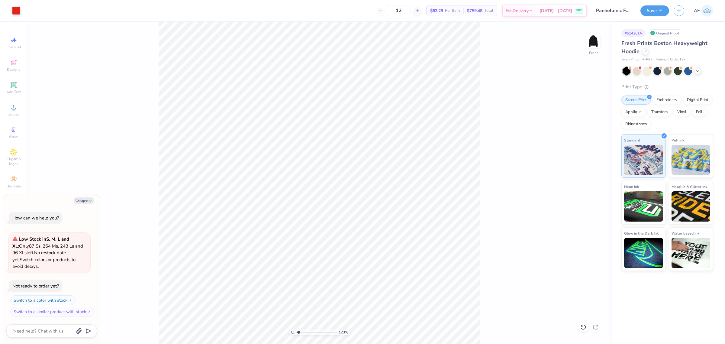
type input "1.23175200926507"
type textarea "x"
type input "1.23175200926507"
type textarea "x"
type input "1"
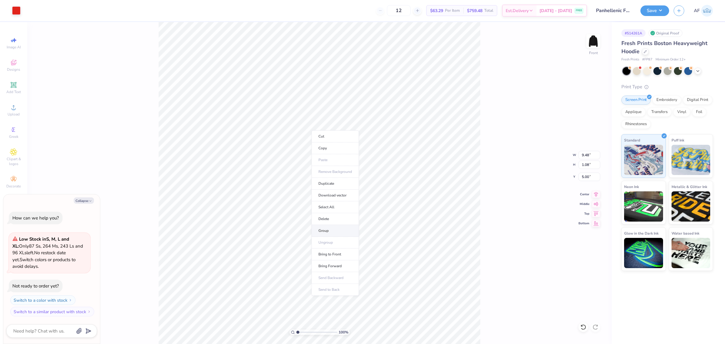
click at [339, 229] on li "Group" at bounding box center [334, 231] width 47 height 12
click at [594, 194] on icon at bounding box center [596, 193] width 8 height 7
type textarea "x"
type input "19.36"
type input "7.79"
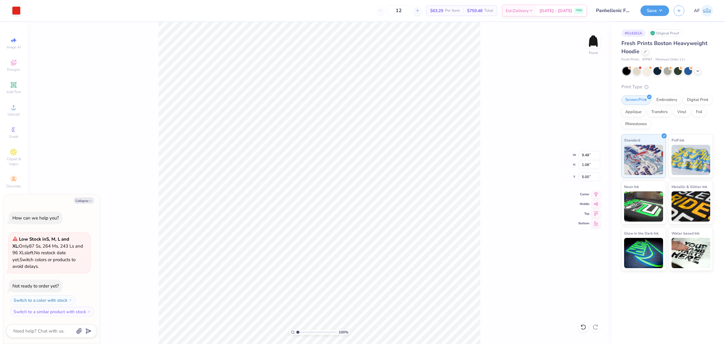
type input "-8.44"
click at [259, 180] on li "Group" at bounding box center [249, 178] width 47 height 12
click at [594, 192] on icon at bounding box center [596, 193] width 4 height 5
type textarea "x"
type input "2.8354134614948"
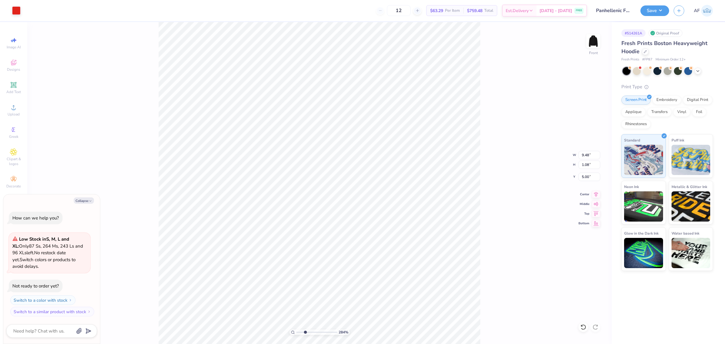
type textarea "x"
type input "3.06"
type input "1.10"
type input "6.84"
type input "2.8354134614948"
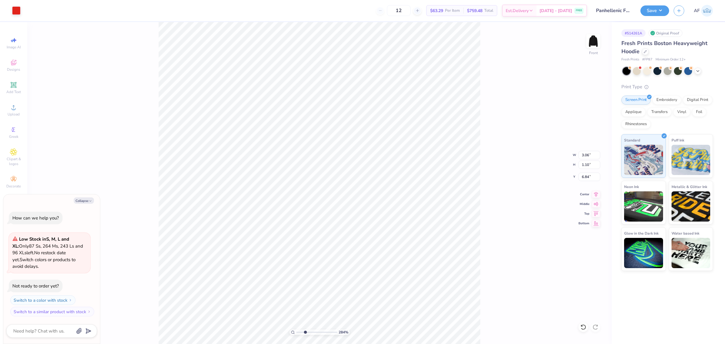
type textarea "x"
type input "2.8354134614948"
type textarea "x"
type input "4.55"
type input "2.50"
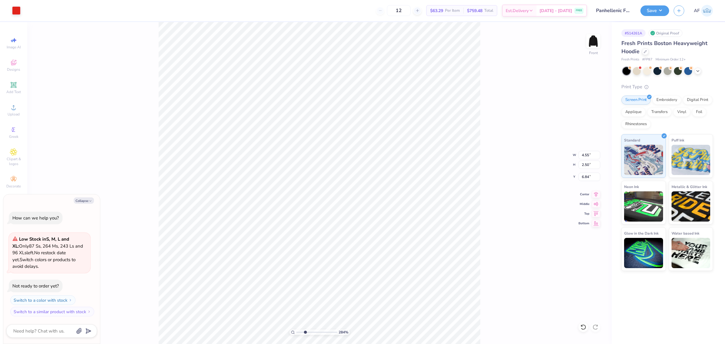
type input "2.8354134614948"
type textarea "x"
type input "2.8354134614948"
type textarea "x"
type input "2.8354134614948"
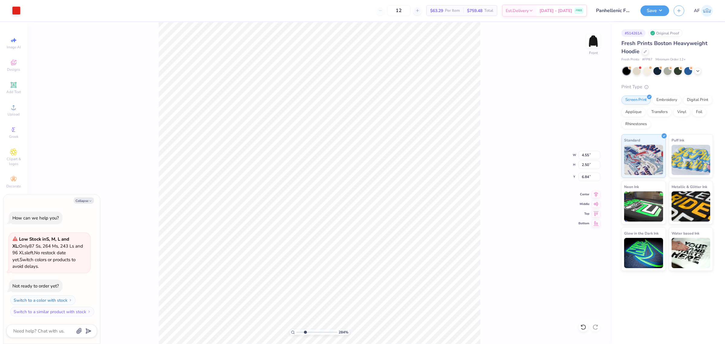
type textarea "x"
type input "7.00"
type input "2.8354134614948"
type textarea "x"
type input "7.36"
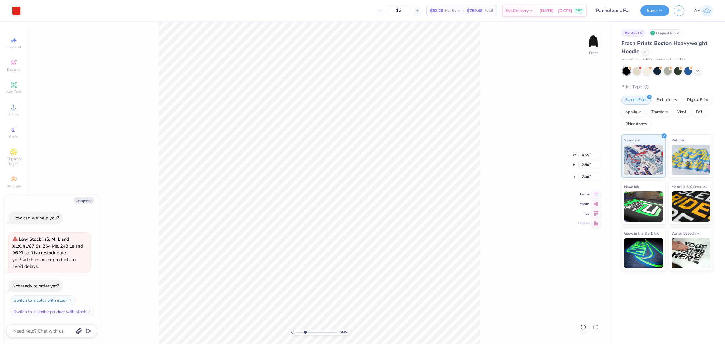
type input "9.68"
type input "6.53"
type input "2.8354134614948"
type textarea "x"
type input "2.8354134614948"
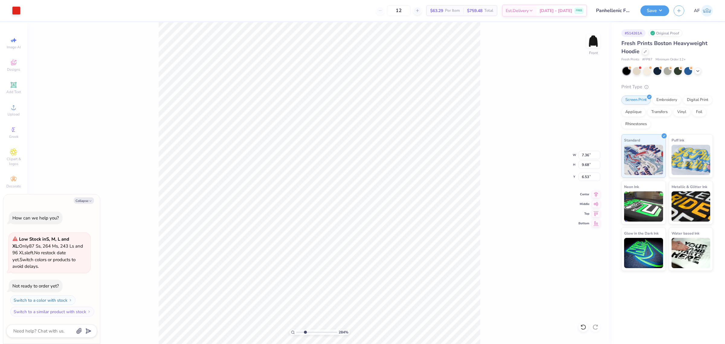
type textarea "x"
type input "2.8354134614948"
type textarea "x"
type input "1.51721301232853"
type textarea "x"
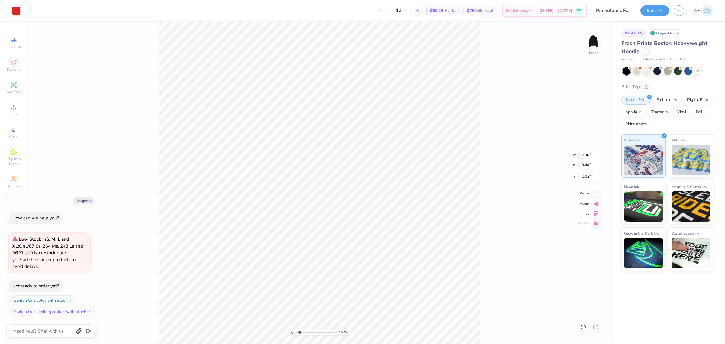
click at [595, 196] on icon at bounding box center [596, 193] width 8 height 7
type input "1.51721301232853"
type textarea "x"
type input "1.51721301232853"
type textarea "x"
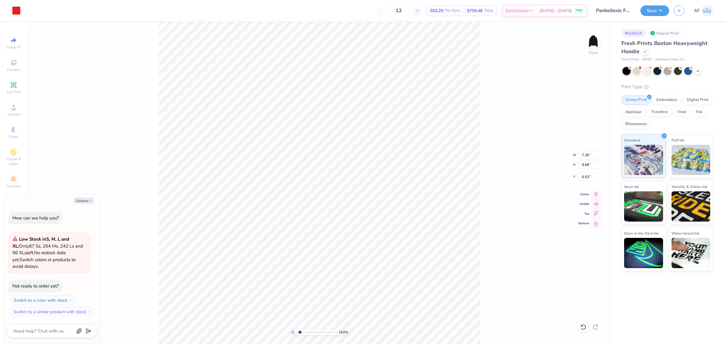
type input "1.51721301232853"
type textarea "x"
type input "1.51721301232853"
type textarea "x"
type input "6.56"
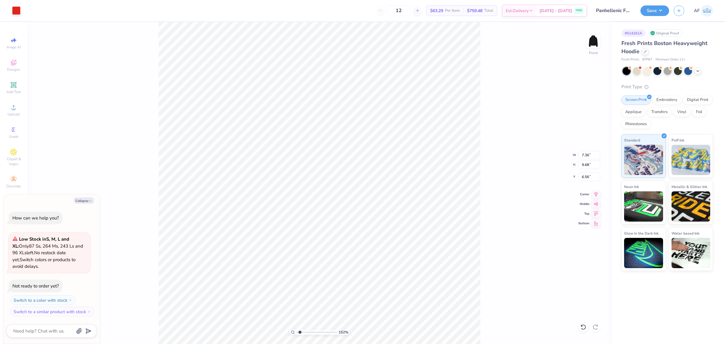
type input "1.51721301232853"
type textarea "x"
type input "1.51721301232853"
type textarea "x"
type input "6.53"
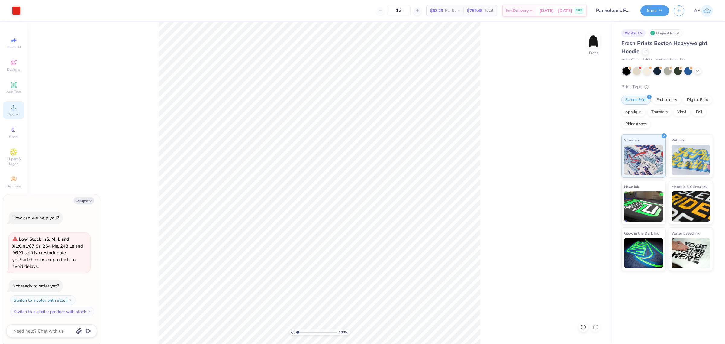
click at [7, 110] on div "Upload" at bounding box center [13, 110] width 21 height 18
click at [14, 9] on div at bounding box center [16, 10] width 8 height 8
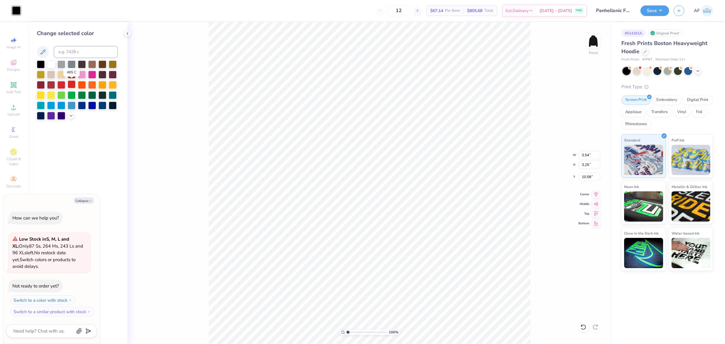
click at [69, 85] on div at bounding box center [72, 84] width 8 height 8
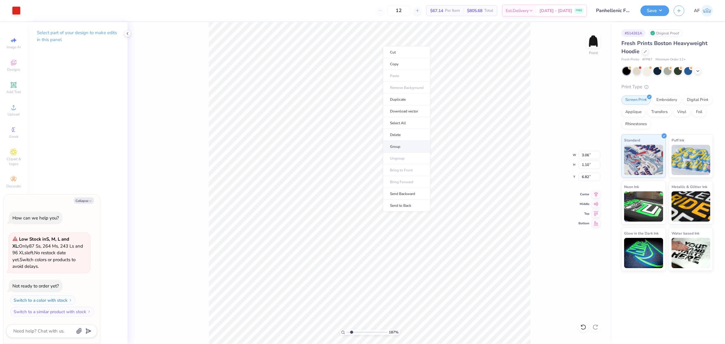
click at [398, 149] on li "Group" at bounding box center [406, 147] width 47 height 12
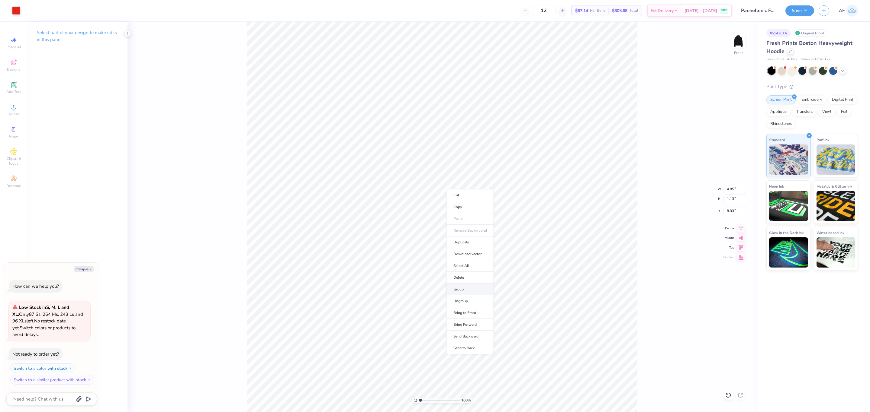
click at [470, 289] on li "Group" at bounding box center [469, 290] width 47 height 12
click at [724, 229] on icon at bounding box center [741, 227] width 4 height 5
click at [270, 343] on html "Art colors 12 $67.14 Per Item $805.68 Total Est. Delivery [DATE] - [DATE] FREE …" at bounding box center [435, 206] width 870 height 412
click at [17, 113] on span "Upload" at bounding box center [14, 114] width 12 height 5
click at [724, 211] on input "5.91" at bounding box center [734, 211] width 22 height 8
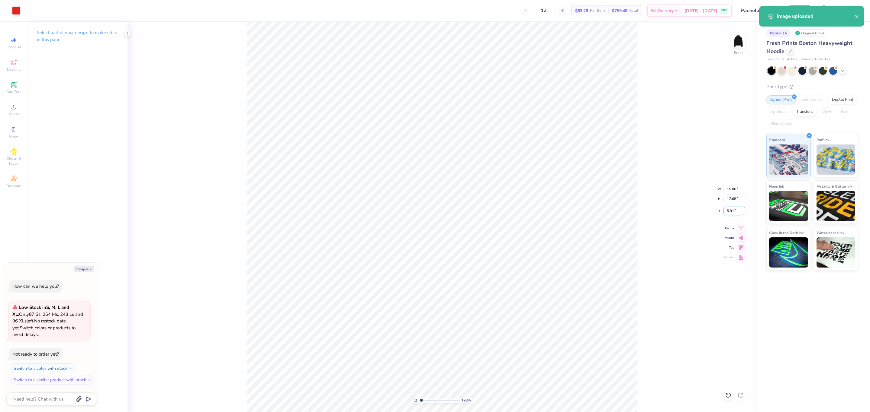
click at [724, 211] on input "5.91" at bounding box center [734, 211] width 22 height 8
click at [724, 187] on input "15.00" at bounding box center [734, 189] width 22 height 8
click at [724, 187] on input "10.00" at bounding box center [734, 189] width 22 height 8
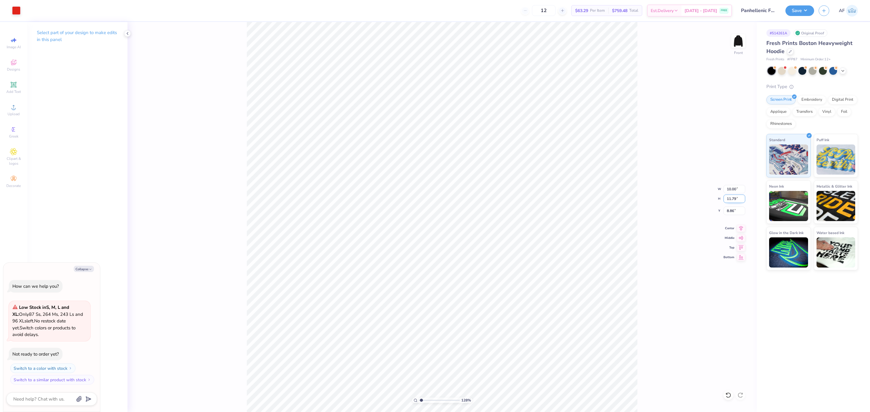
click at [724, 197] on input "11.79" at bounding box center [734, 199] width 22 height 8
click at [606, 343] on html "Art colors 12 $63.29 Per Item $759.48 Total Est. Delivery [DATE] - [DATE] FREE …" at bounding box center [435, 206] width 870 height 412
click at [724, 209] on input "9.25" at bounding box center [734, 211] width 22 height 8
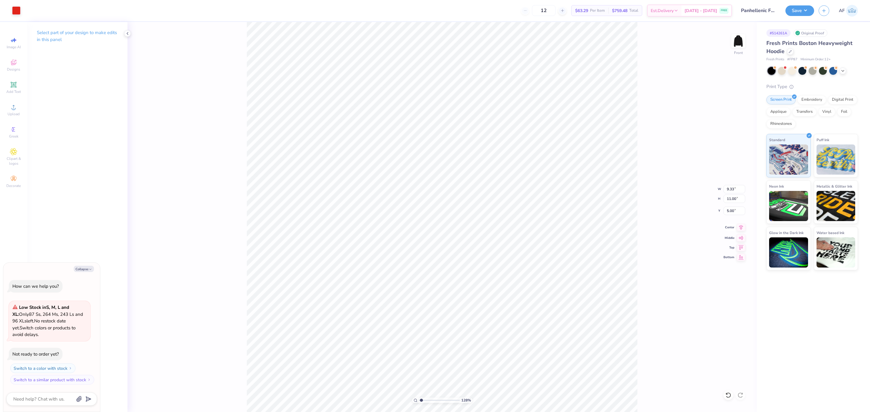
click at [724, 231] on icon at bounding box center [740, 227] width 8 height 7
click at [724, 8] on button "Save" at bounding box center [799, 10] width 29 height 11
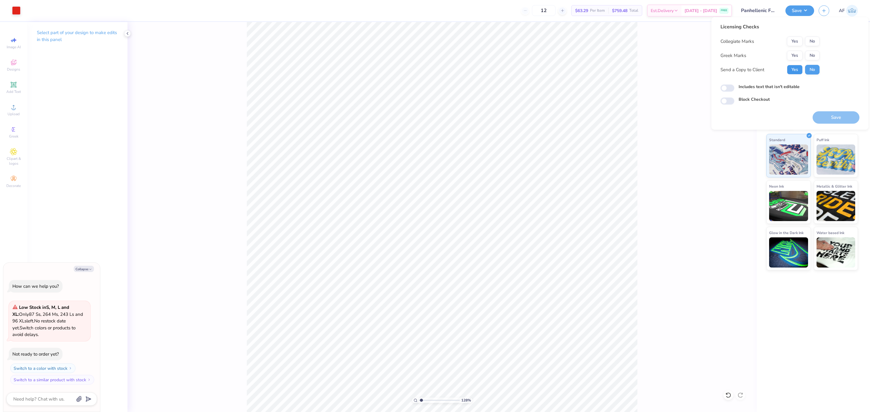
click at [724, 72] on button "Yes" at bounding box center [795, 70] width 16 height 10
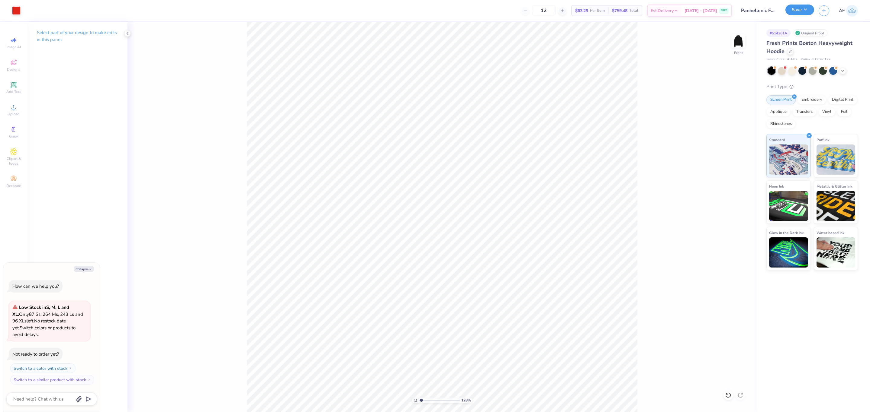
click at [724, 13] on button "Save" at bounding box center [799, 10] width 29 height 11
click at [724, 14] on button "Save" at bounding box center [799, 10] width 29 height 11
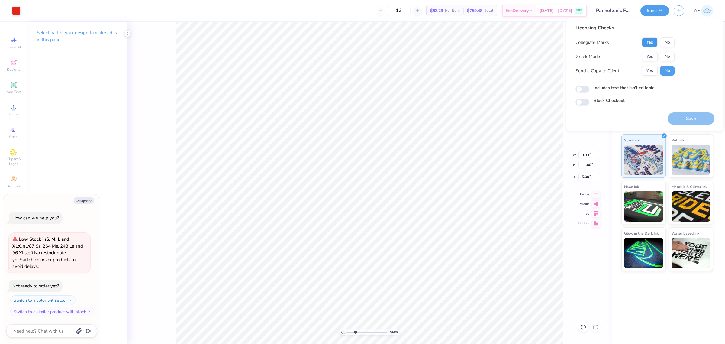
click at [654, 41] on button "Yes" at bounding box center [650, 42] width 16 height 10
click at [666, 55] on button "No" at bounding box center [667, 57] width 14 height 10
click at [651, 72] on button "Yes" at bounding box center [650, 71] width 16 height 10
click at [647, 57] on button "Yes" at bounding box center [650, 57] width 16 height 10
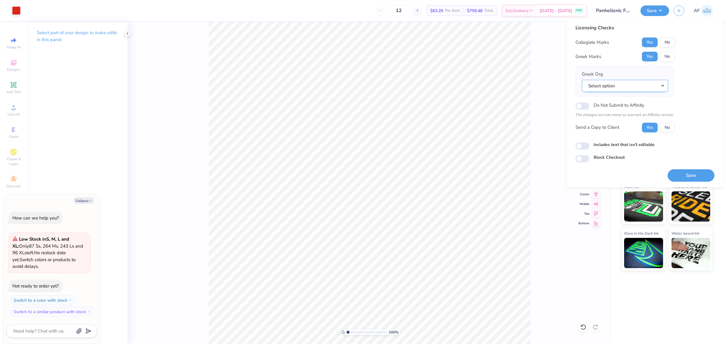
click at [651, 87] on button "Select option" at bounding box center [625, 86] width 86 height 12
click at [628, 132] on link "Panhellenic Association" at bounding box center [625, 135] width 82 height 10
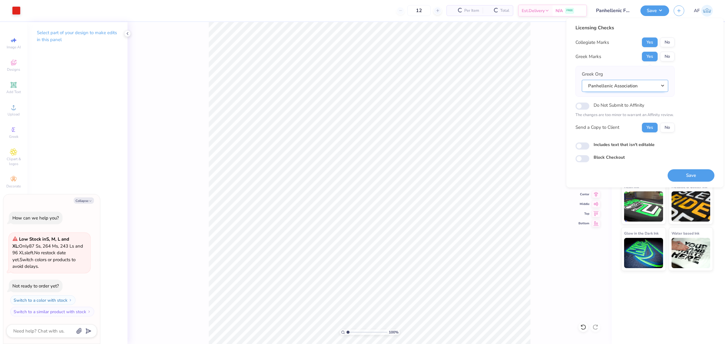
click at [625, 85] on button "Panhellenic Association" at bounding box center [625, 86] width 86 height 12
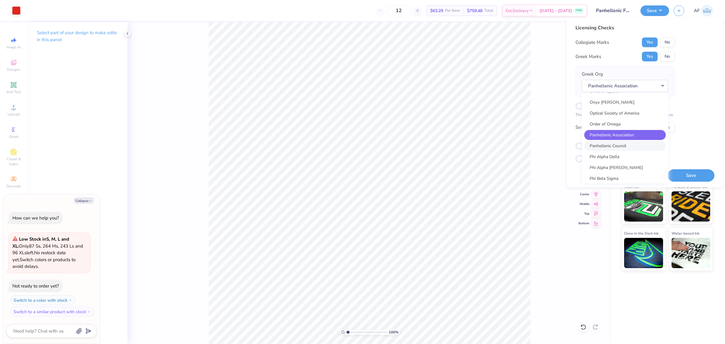
click at [608, 143] on link "Panhellenic Council" at bounding box center [625, 146] width 82 height 10
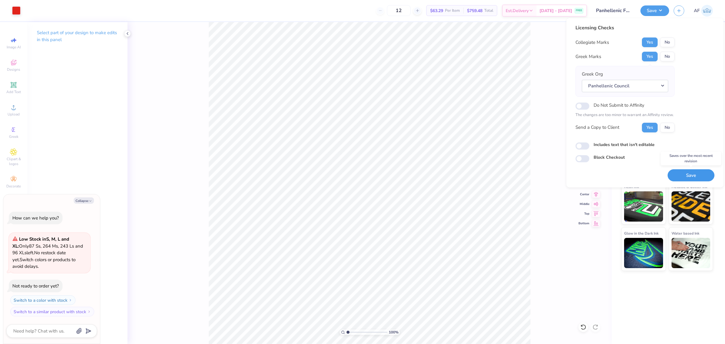
click at [680, 174] on button "Save" at bounding box center [690, 175] width 47 height 12
